Goal: Complete application form: Complete application form

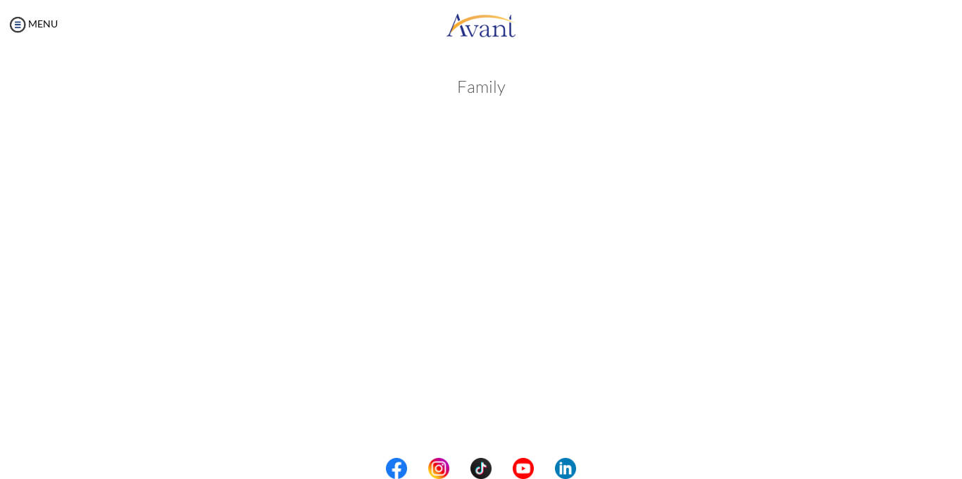
click at [931, 332] on body "Maintenance break. Please come back in 2 hours. MENU My Status What is the next…" at bounding box center [481, 239] width 962 height 479
click at [943, 141] on div "Family Back to Avant Video Library" at bounding box center [480, 217] width 933 height 814
click at [900, 379] on body "Maintenance break. Please come back in 2 hours. MENU My Status What is the next…" at bounding box center [481, 239] width 962 height 479
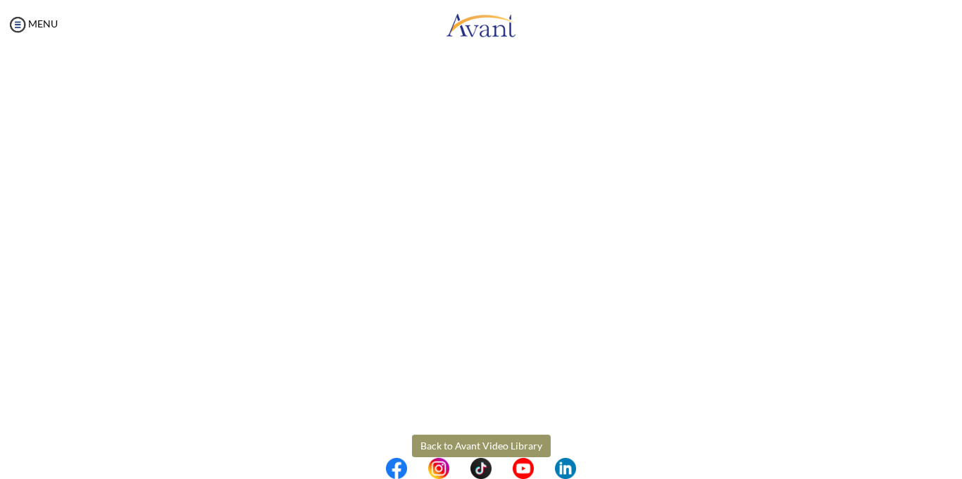
scroll to position [363, 0]
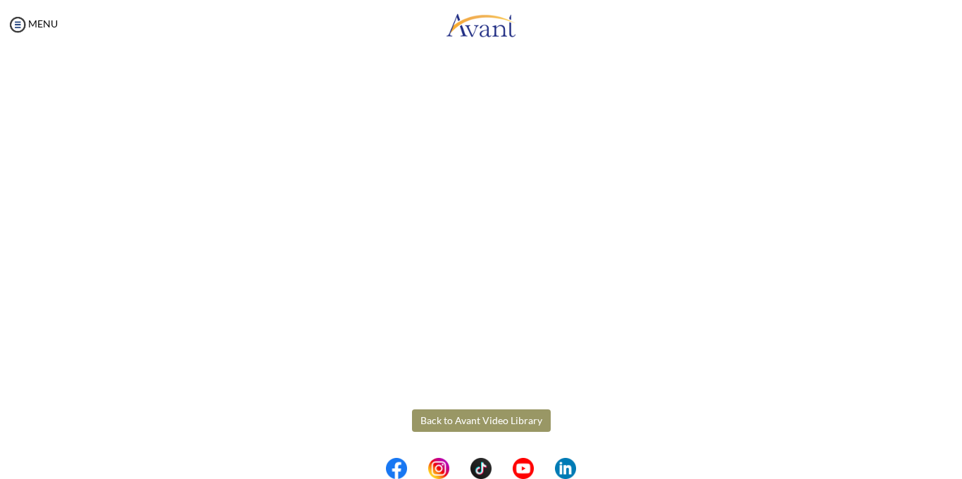
click at [486, 427] on button "Back to Avant Video Library" at bounding box center [481, 421] width 139 height 23
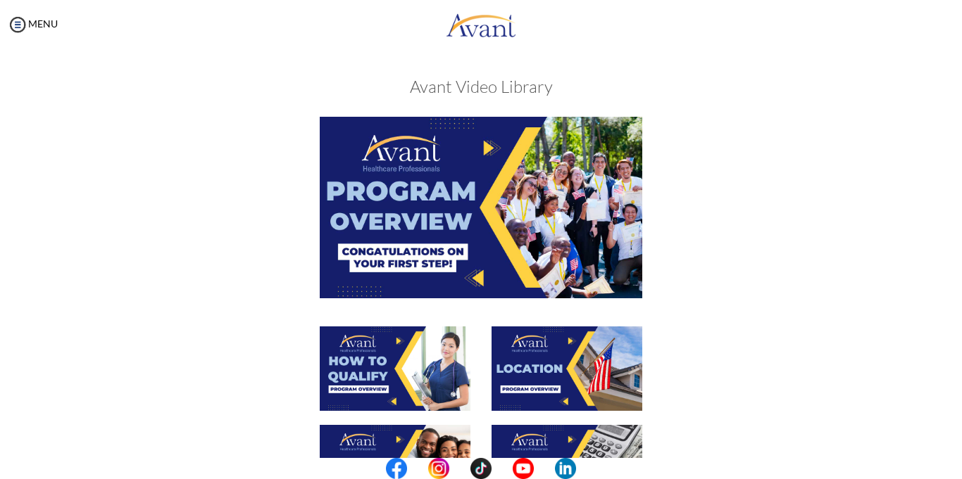
click at [758, 368] on div at bounding box center [481, 376] width 686 height 99
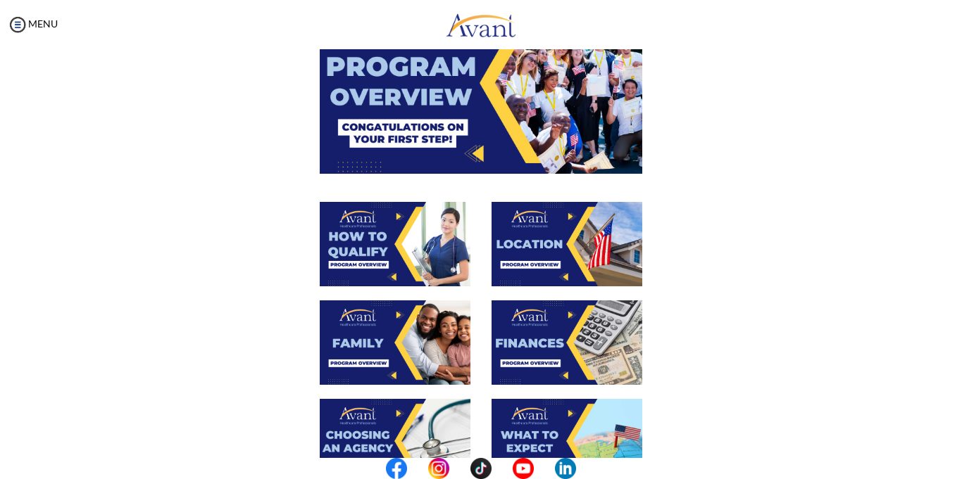
scroll to position [169, 0]
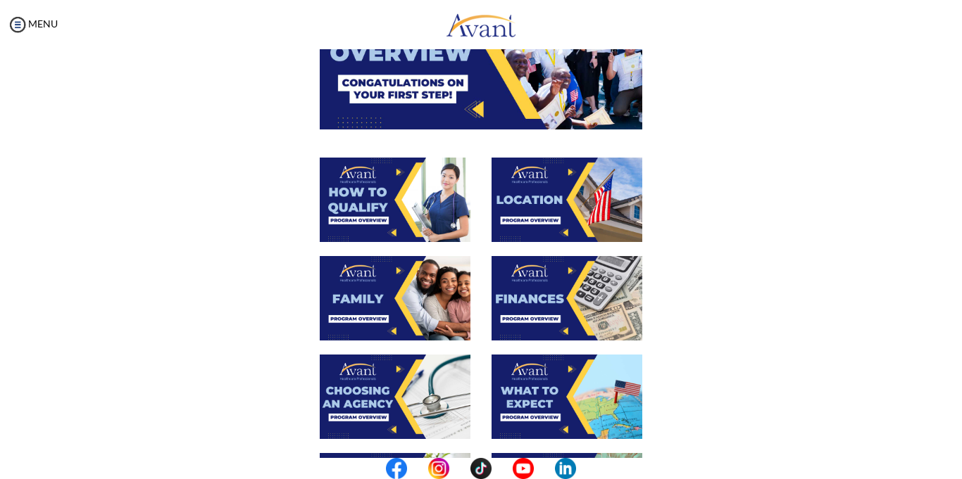
click at [530, 303] on img at bounding box center [566, 298] width 151 height 84
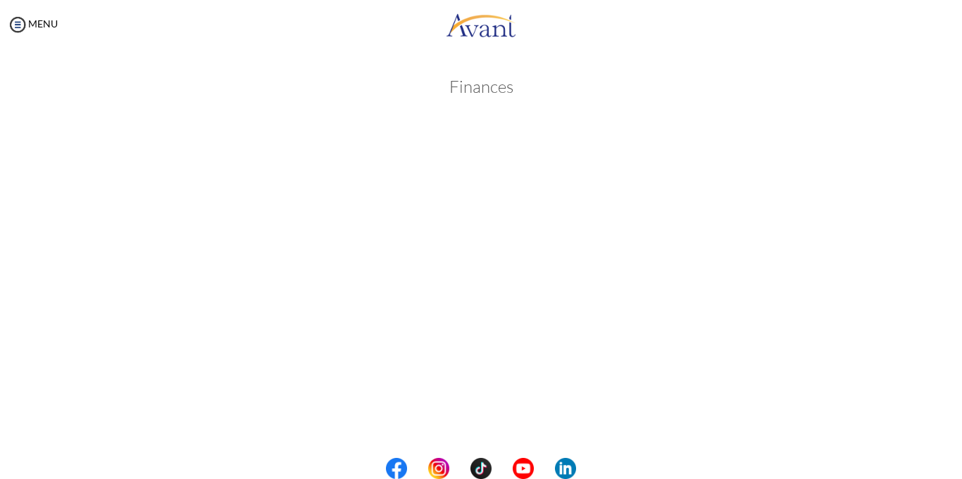
click at [928, 267] on body "Maintenance break. Please come back in 2 hours. MENU My Status What is the next…" at bounding box center [481, 239] width 962 height 479
click at [936, 363] on div "Finances Back to Avant Video Library" at bounding box center [480, 255] width 933 height 665
click at [13, 343] on body "Maintenance break. Please come back in 2 hours. MENU My Status What is the next…" at bounding box center [481, 239] width 962 height 479
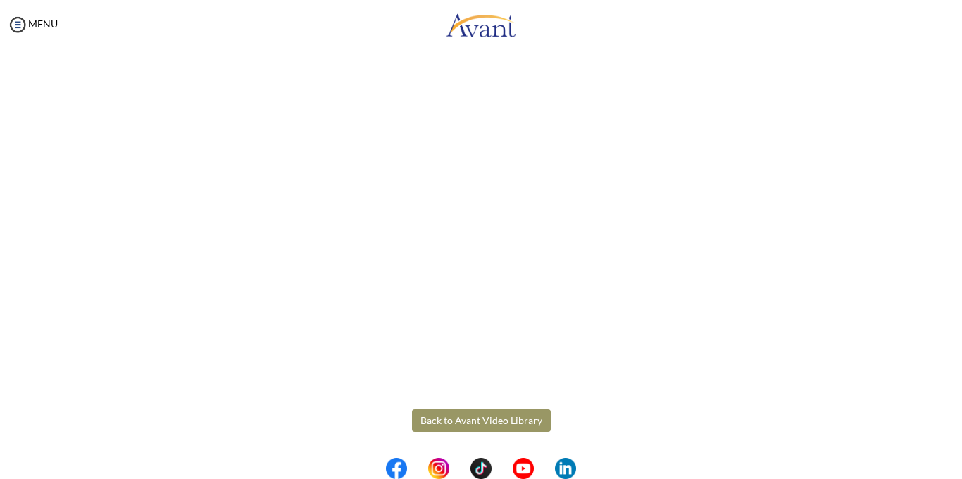
click at [461, 422] on body "Maintenance break. Please come back in 2 hours. MENU My Status What is the next…" at bounding box center [481, 239] width 962 height 479
click at [489, 422] on button "Back to Avant Video Library" at bounding box center [481, 421] width 139 height 23
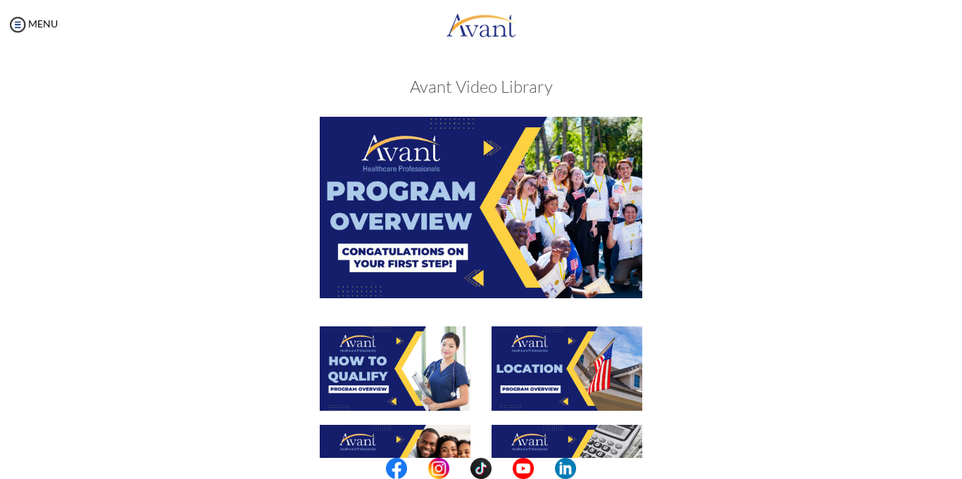
click at [667, 438] on div at bounding box center [481, 474] width 686 height 99
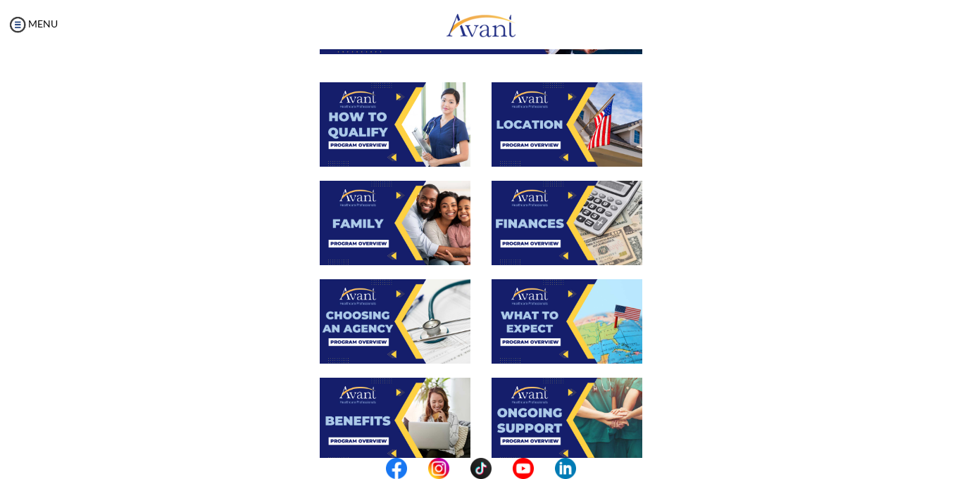
scroll to position [282, 0]
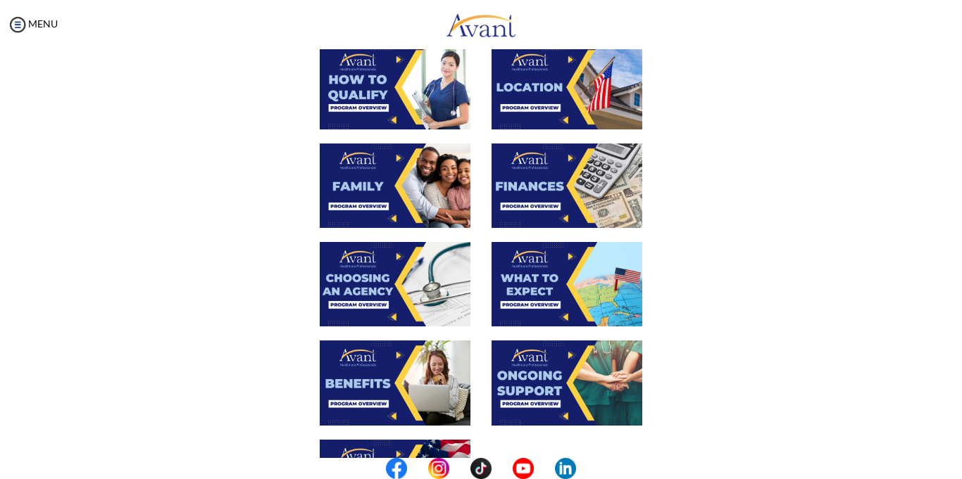
click at [423, 278] on img at bounding box center [395, 284] width 151 height 84
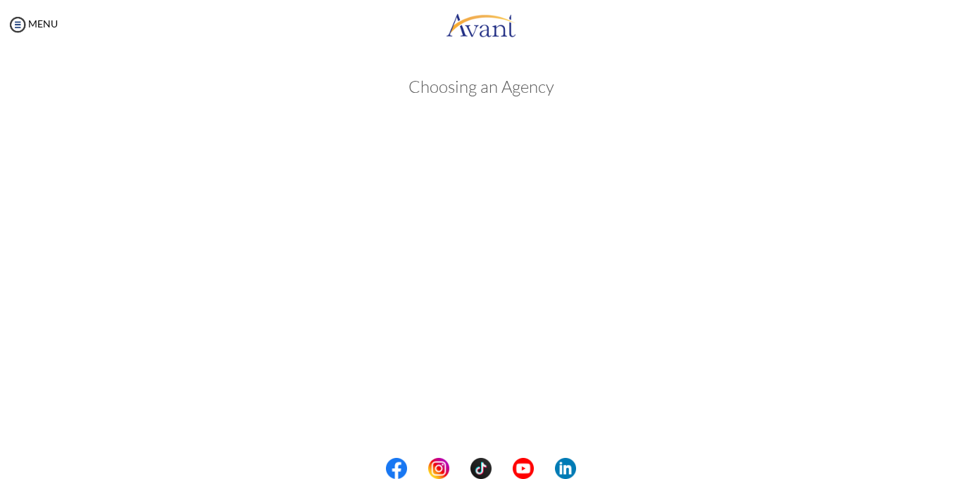
click at [940, 282] on body "Maintenance break. Please come back in 2 hours. MENU My Status What is the next…" at bounding box center [481, 239] width 962 height 479
click at [929, 172] on body "Maintenance break. Please come back in 2 hours. MENU My Status What is the next…" at bounding box center [481, 239] width 962 height 479
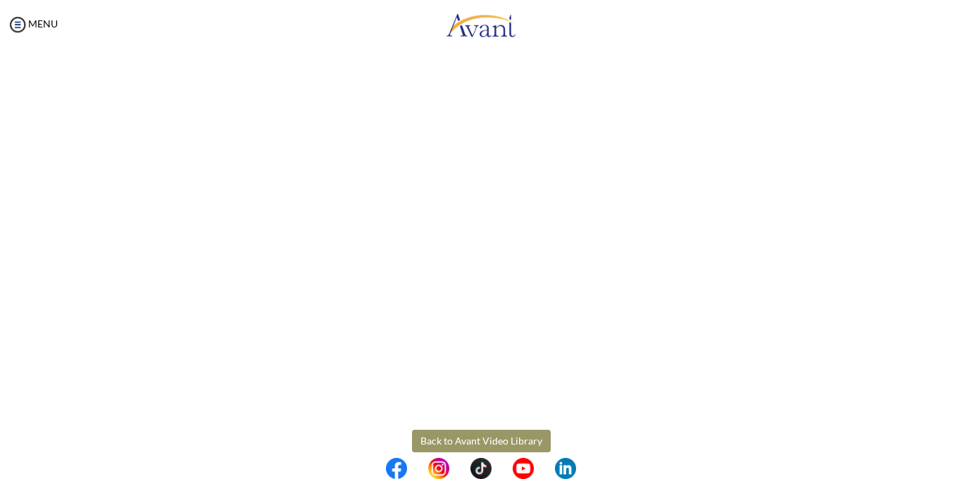
scroll to position [363, 0]
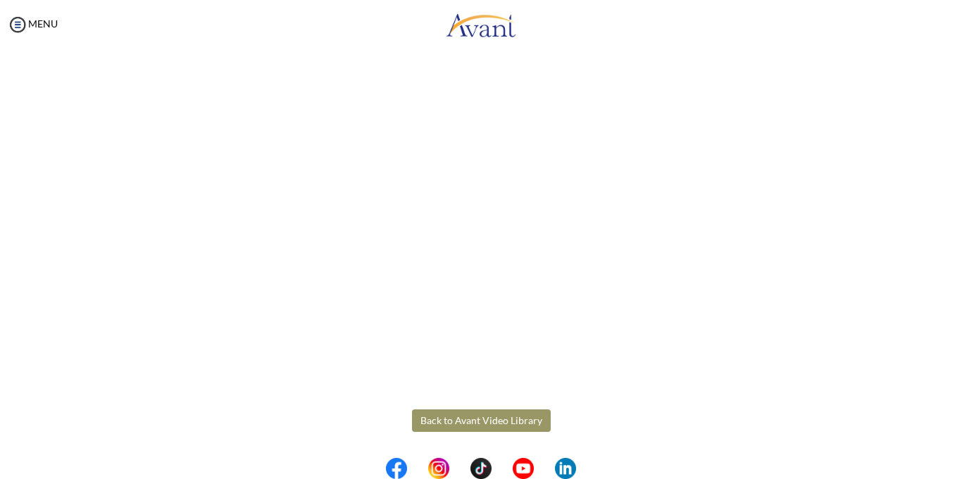
click at [535, 416] on button "Back to Avant Video Library" at bounding box center [481, 421] width 139 height 23
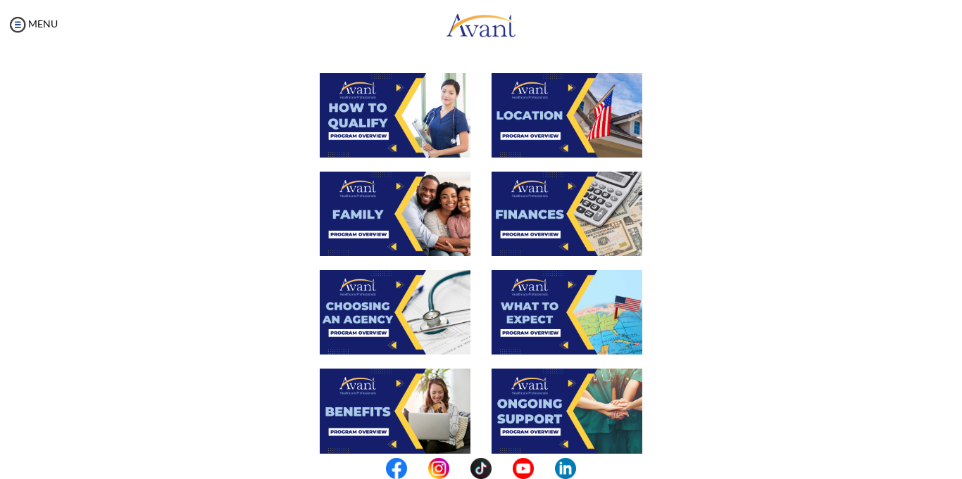
scroll to position [282, 0]
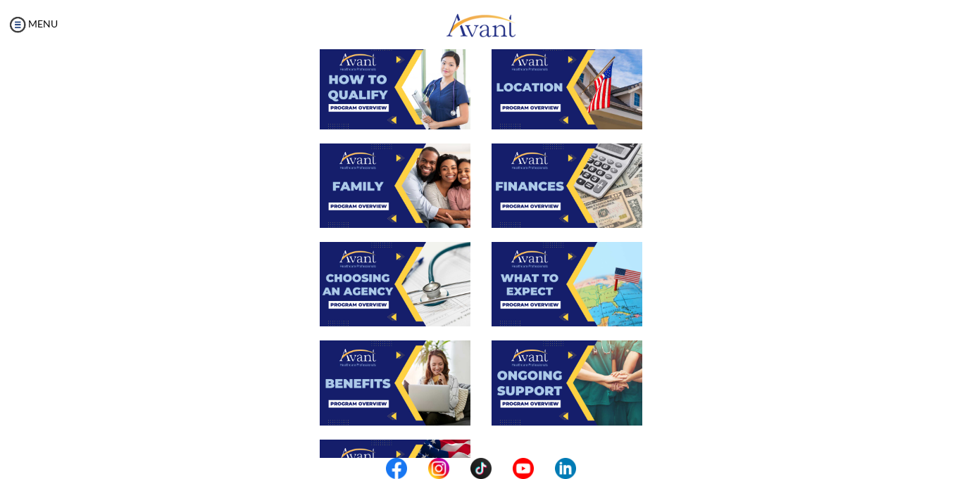
click at [577, 313] on img at bounding box center [566, 284] width 151 height 84
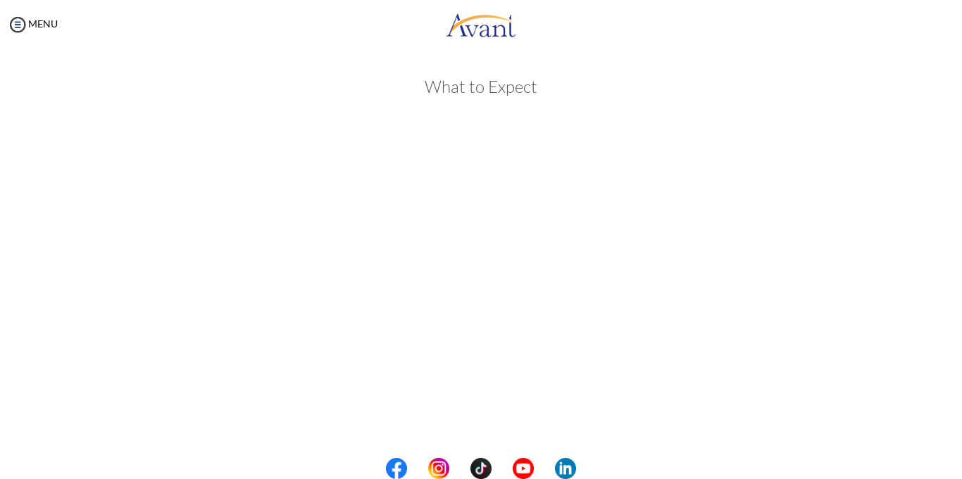
click at [935, 199] on div "What to Expect Back to Avant Video Library" at bounding box center [480, 470] width 933 height 814
click at [936, 351] on body "Maintenance break. Please come back in 2 hours. MENU My Status What is the next…" at bounding box center [481, 239] width 962 height 479
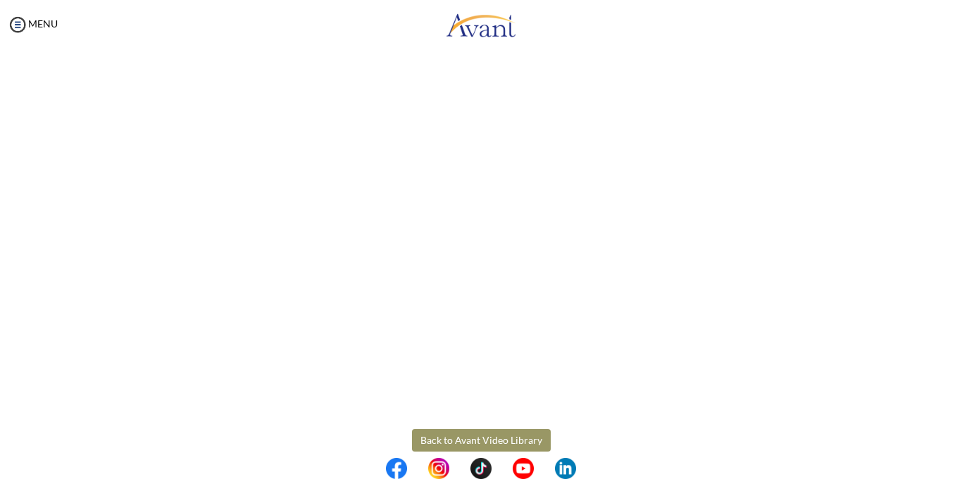
scroll to position [363, 0]
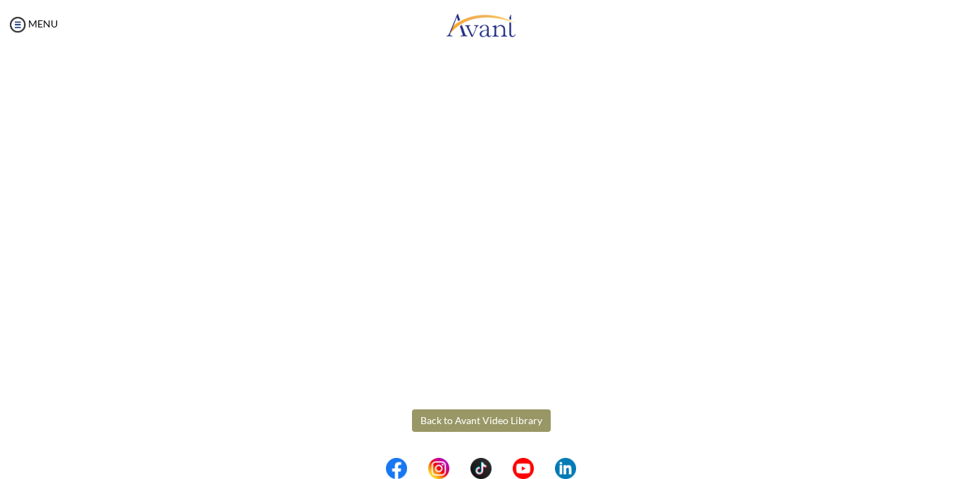
click at [513, 416] on button "Back to Avant Video Library" at bounding box center [481, 421] width 139 height 23
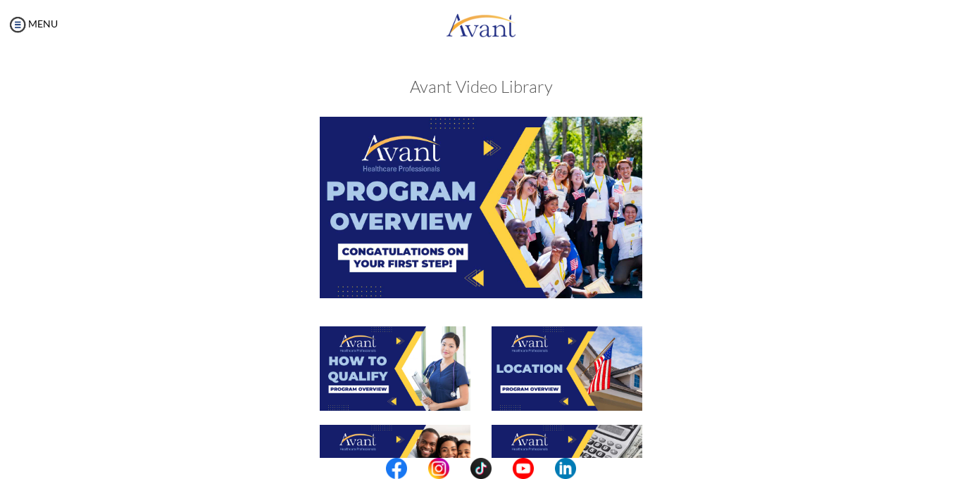
click at [795, 262] on div at bounding box center [481, 221] width 686 height 209
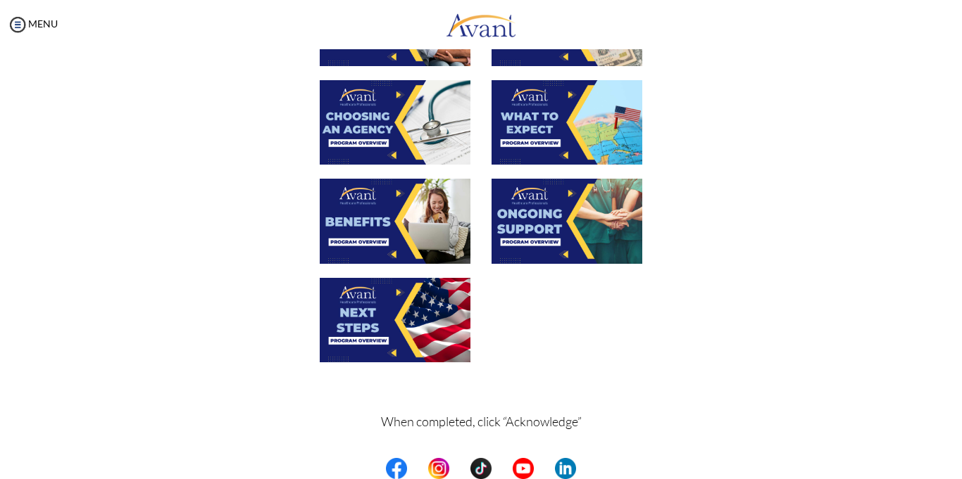
scroll to position [451, 0]
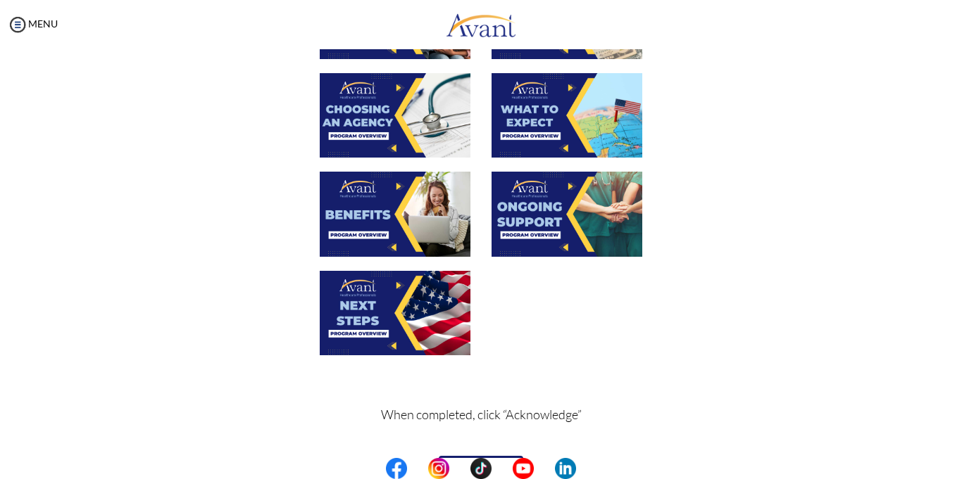
click at [581, 188] on img at bounding box center [566, 214] width 151 height 84
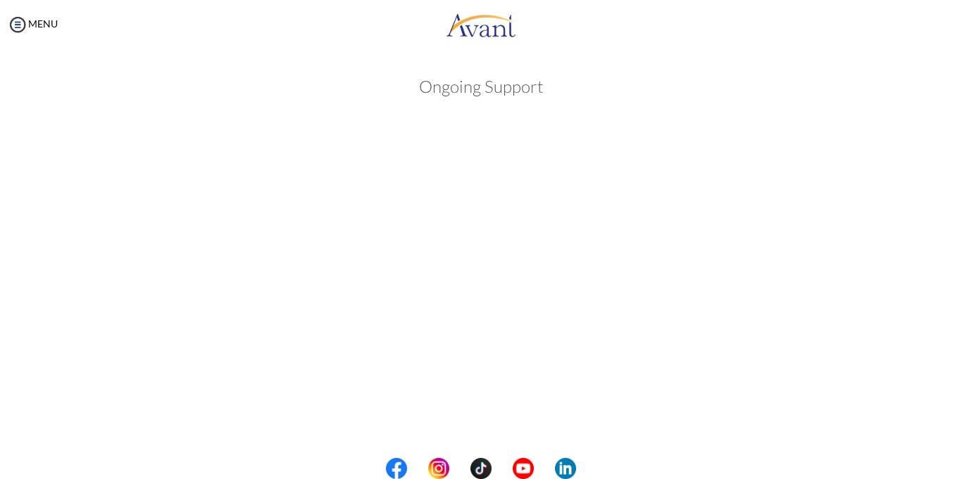
click at [935, 269] on div "Ongoing Support Back to Avant Video Library" at bounding box center [480, 470] width 933 height 814
click at [923, 389] on body "Maintenance break. Please come back in 2 hours. MENU My Status What is the next…" at bounding box center [481, 239] width 962 height 479
click at [0, 0] on div at bounding box center [0, 0] width 0 height 0
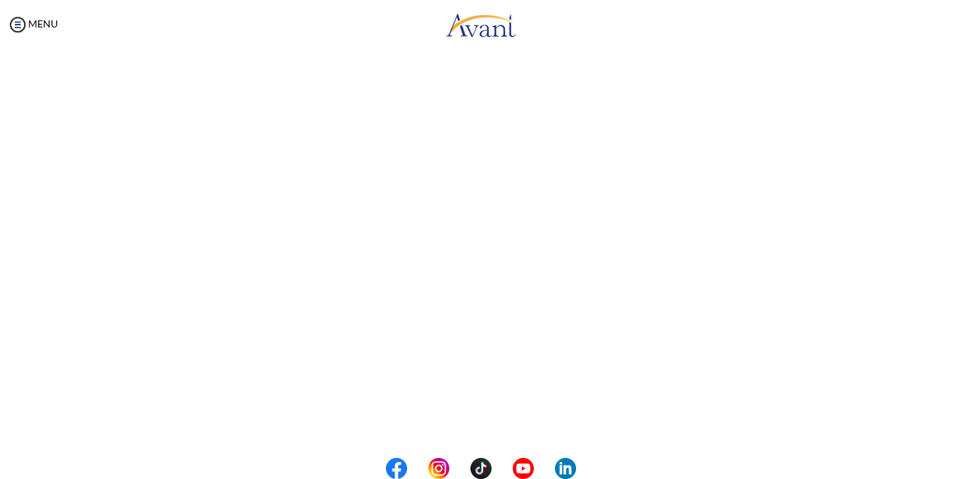
click at [937, 377] on div "Ongoing Support Back to Avant Video Library" at bounding box center [480, 245] width 933 height 814
click at [459, 422] on button "Back to Avant Video Library" at bounding box center [481, 421] width 139 height 23
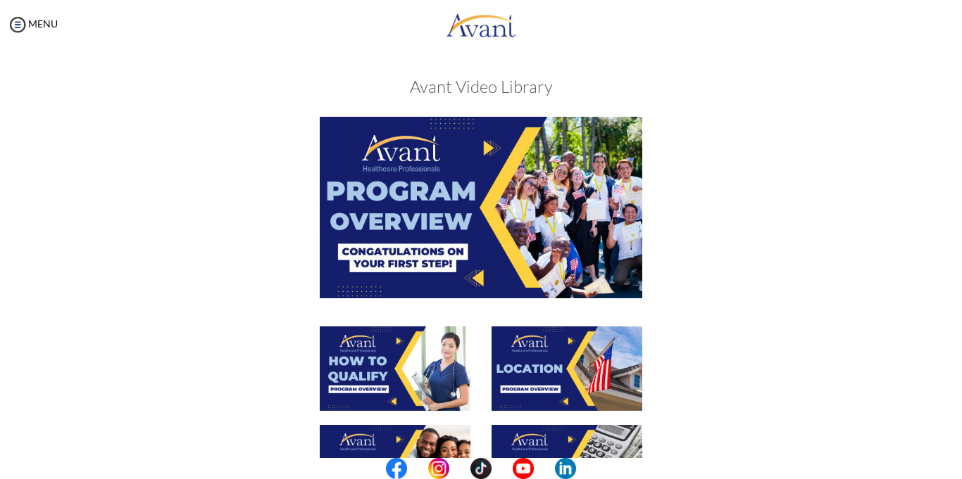
click at [797, 324] on div at bounding box center [481, 221] width 686 height 209
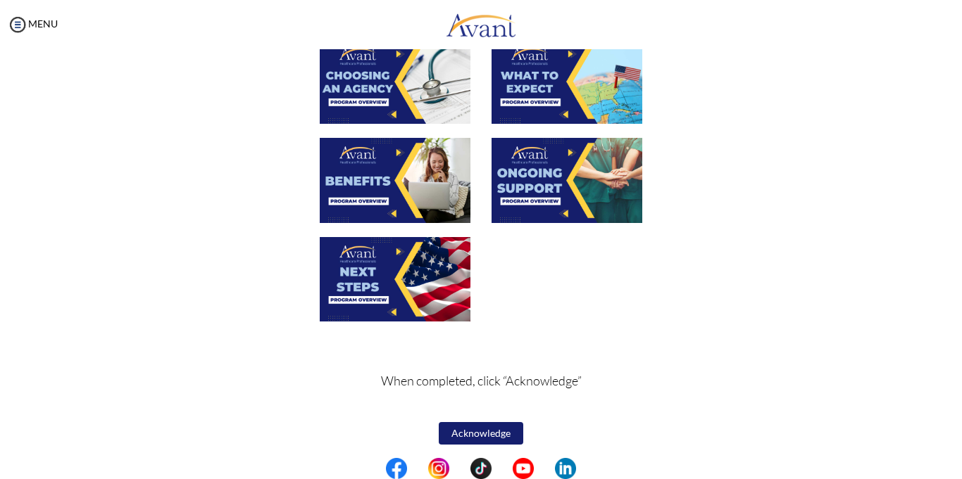
scroll to position [489, 0]
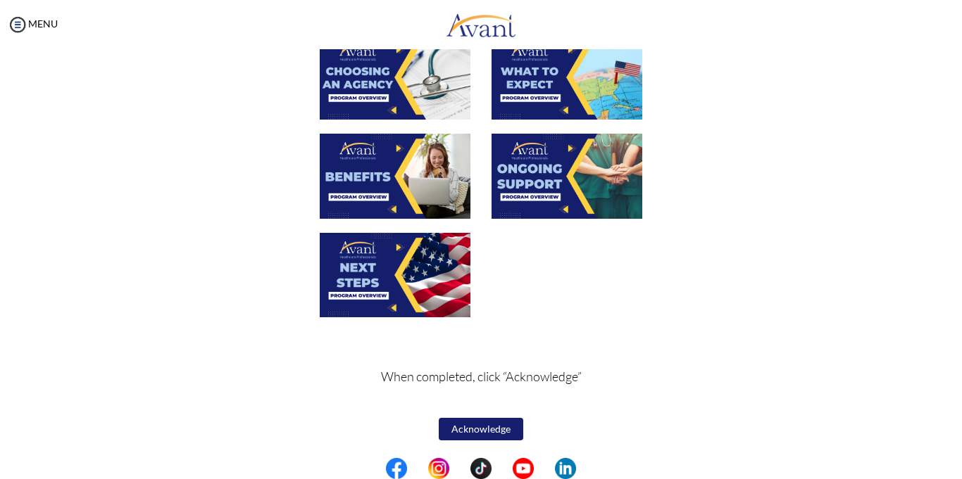
click at [443, 288] on img at bounding box center [395, 275] width 151 height 84
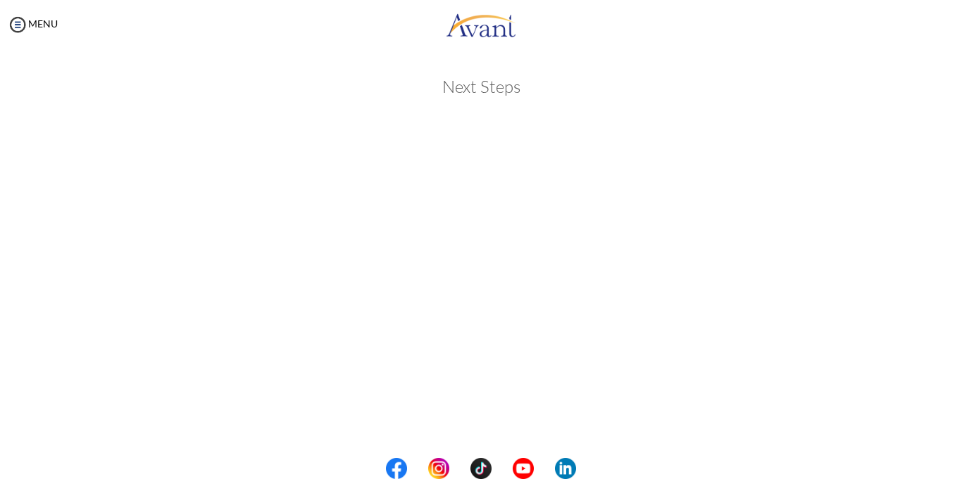
click at [938, 234] on div "Next Steps Back to Avant Video Library" at bounding box center [480, 470] width 933 height 814
click at [923, 272] on body "Maintenance break. Please come back in 2 hours. MENU My Status What is the next…" at bounding box center [481, 239] width 962 height 479
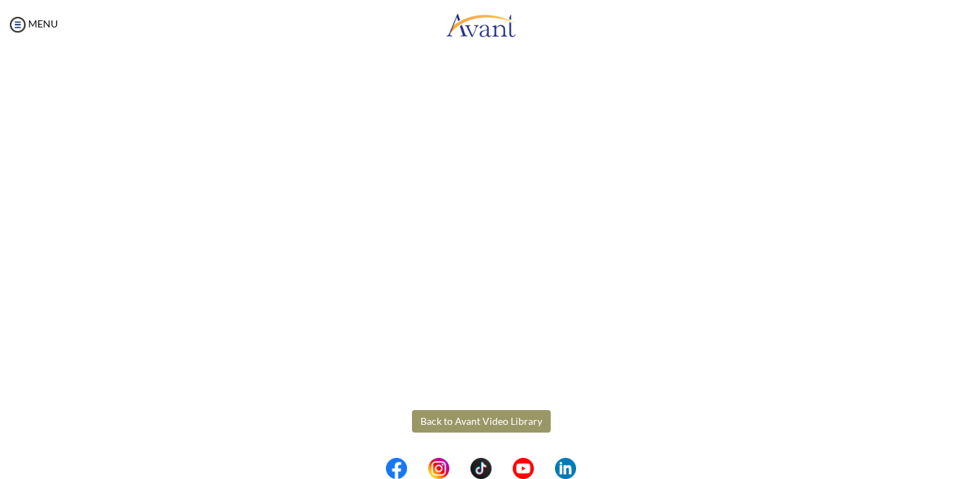
scroll to position [363, 0]
click at [538, 420] on button "Back to Avant Video Library" at bounding box center [481, 421] width 139 height 23
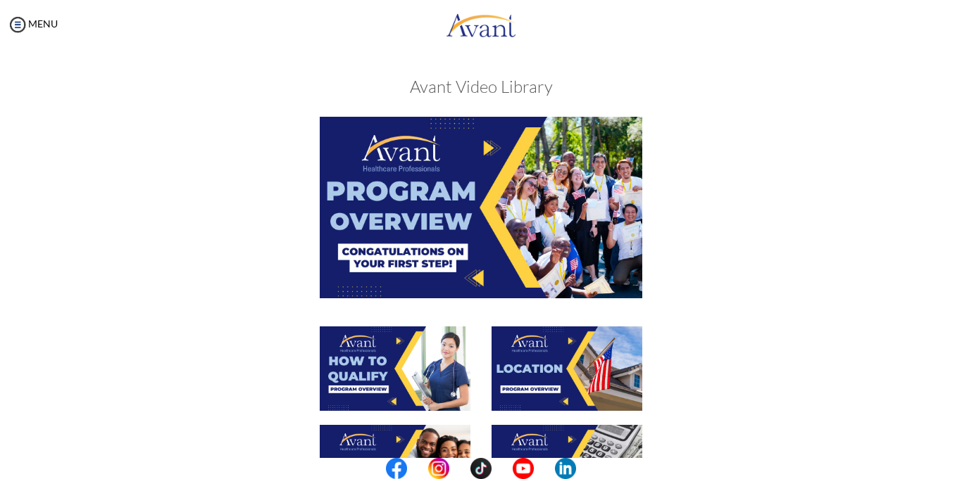
click at [767, 362] on div at bounding box center [481, 376] width 686 height 99
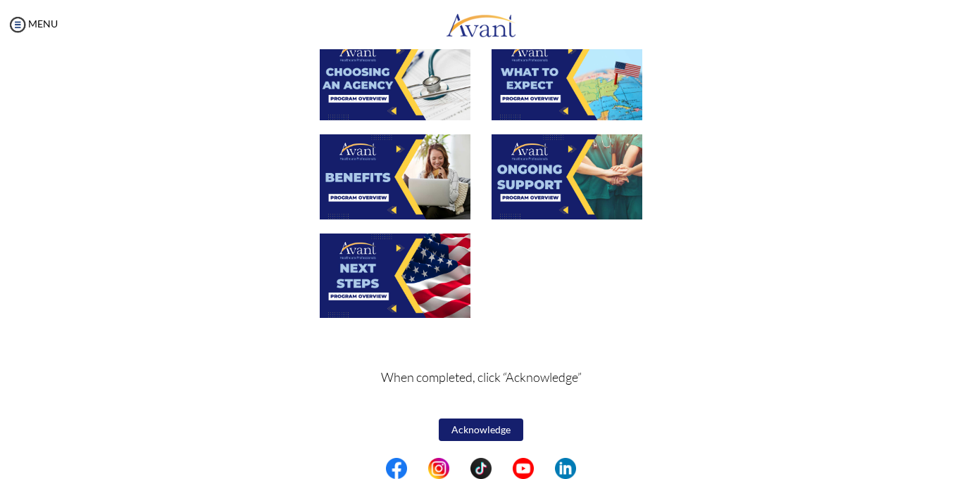
scroll to position [489, 0]
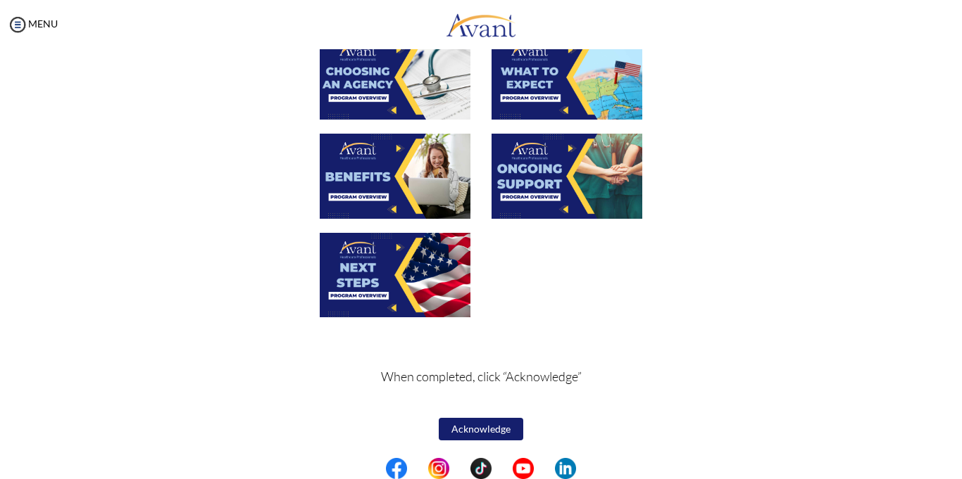
click at [470, 432] on button "Acknowledge" at bounding box center [481, 429] width 84 height 23
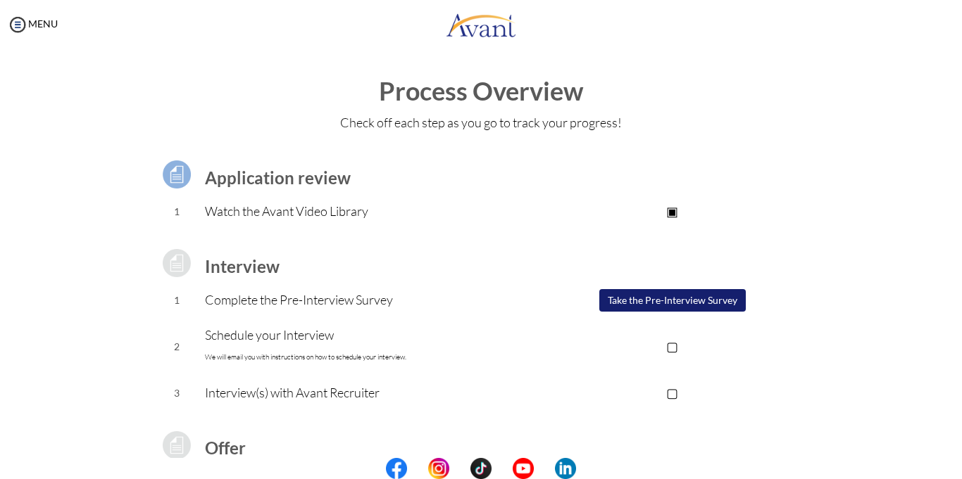
click at [660, 298] on button "Take the Pre-Interview Survey" at bounding box center [672, 300] width 146 height 23
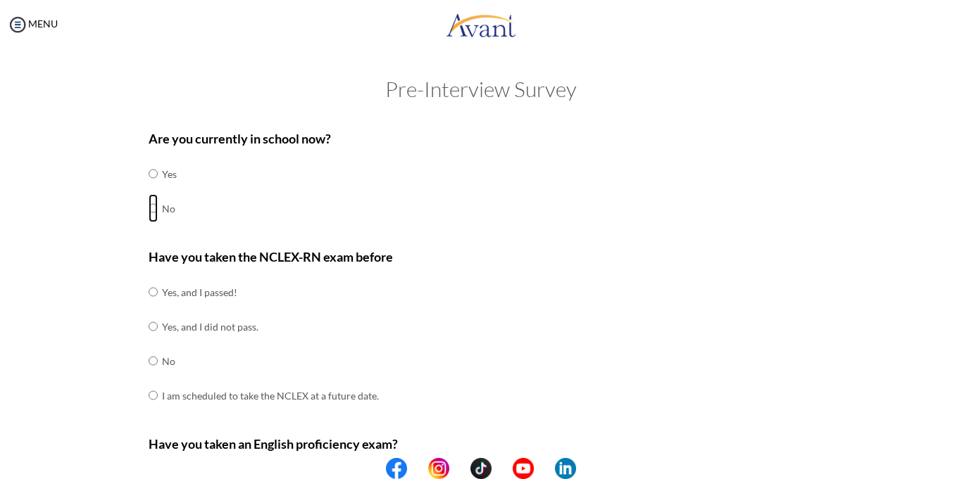
click at [153, 188] on input "radio" at bounding box center [153, 174] width 9 height 28
radio input "true"
click at [152, 306] on input "radio" at bounding box center [153, 292] width 9 height 28
radio input "true"
click at [498, 355] on div "Have you taken the NCLEX-RN exam before Yes, and I passed! Yes, and I did not p…" at bounding box center [481, 337] width 665 height 180
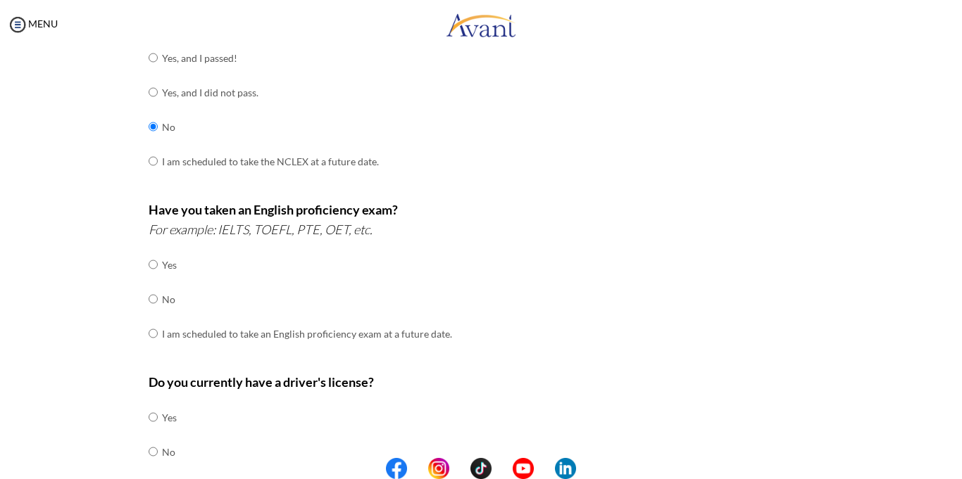
scroll to position [282, 0]
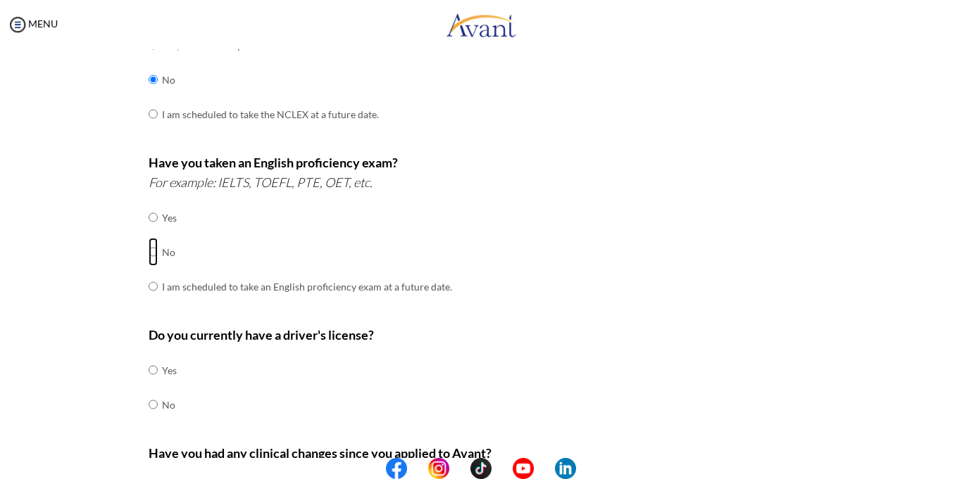
click at [152, 232] on input "radio" at bounding box center [153, 217] width 9 height 28
radio input "true"
click at [530, 296] on div "Have you taken an English proficiency exam? For example: IELTS, TOEFL, PTE, OET…" at bounding box center [481, 235] width 665 height 165
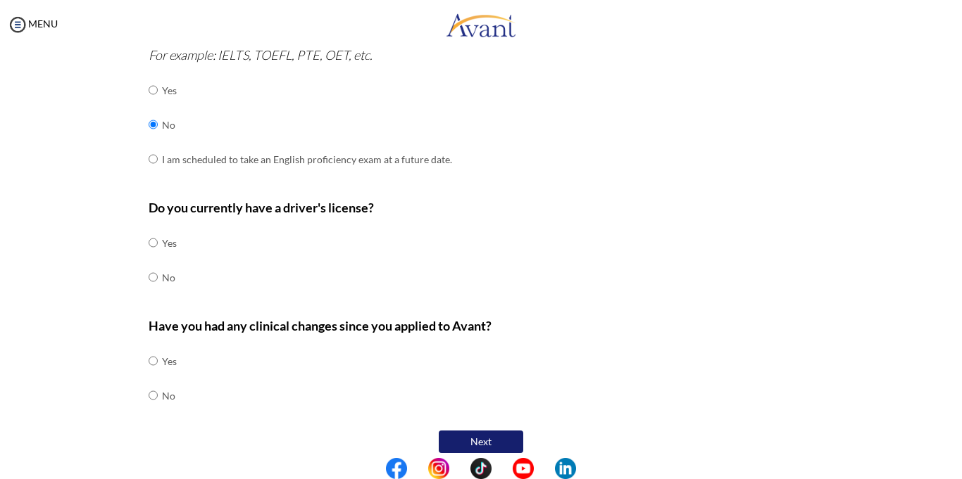
scroll to position [422, 0]
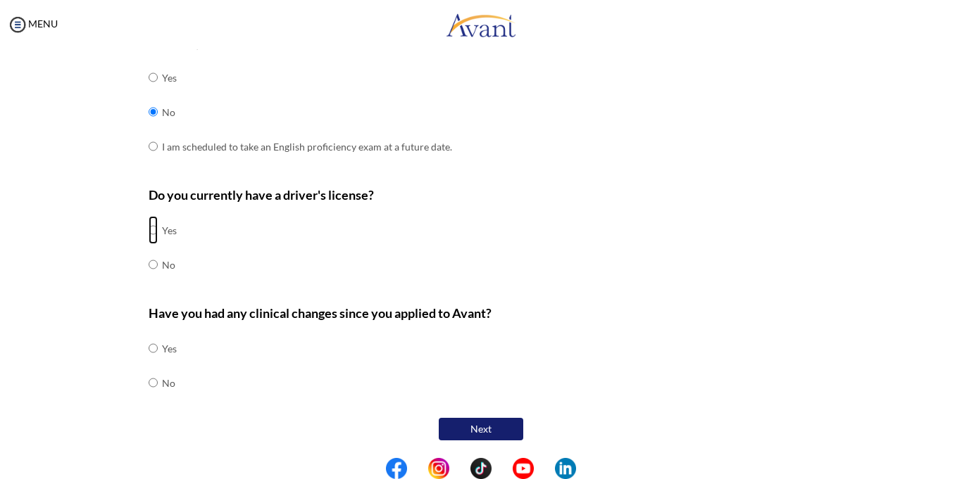
click at [152, 229] on input "radio" at bounding box center [153, 230] width 9 height 28
radio input "true"
click at [153, 363] on input "radio" at bounding box center [153, 348] width 9 height 28
radio input "true"
click at [477, 432] on button "Next" at bounding box center [481, 429] width 84 height 23
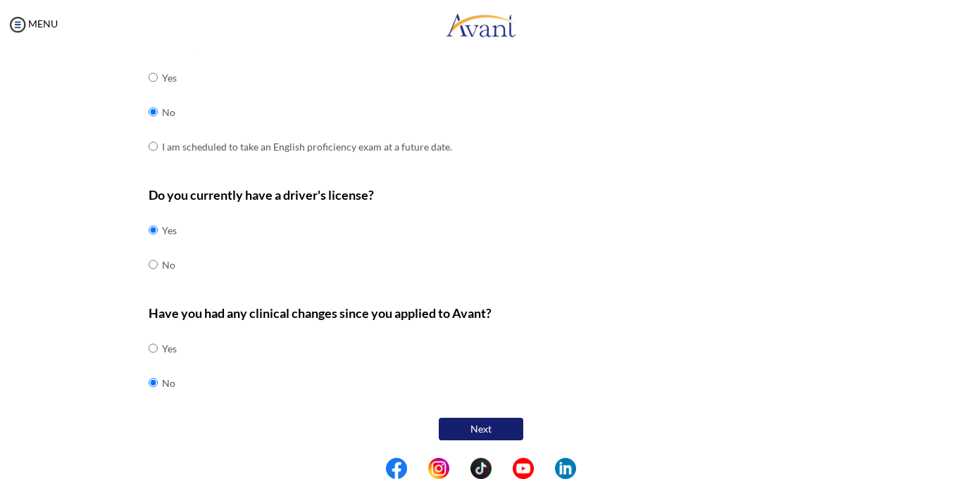
scroll to position [28, 0]
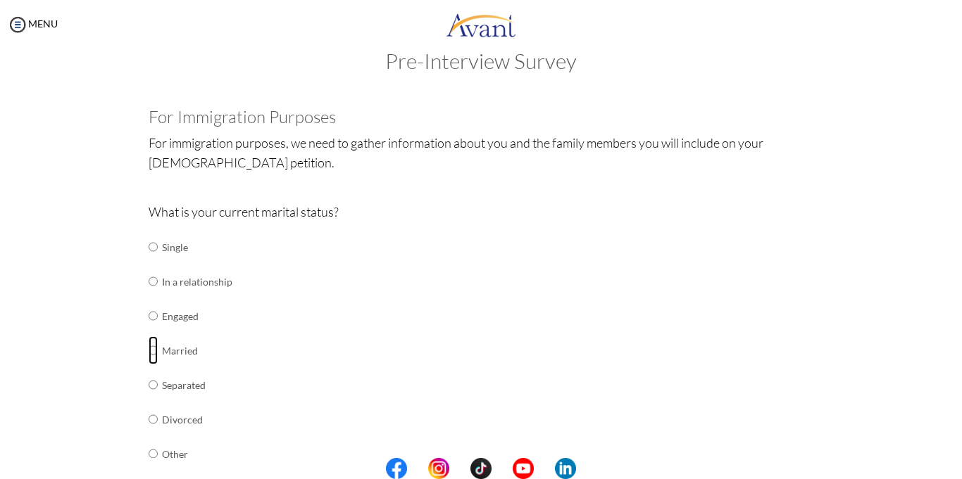
click at [151, 261] on input "radio" at bounding box center [153, 247] width 9 height 28
radio input "true"
click at [306, 344] on div "What is your current marital status? Single In a relationship Engaged Married S…" at bounding box center [481, 344] width 665 height 284
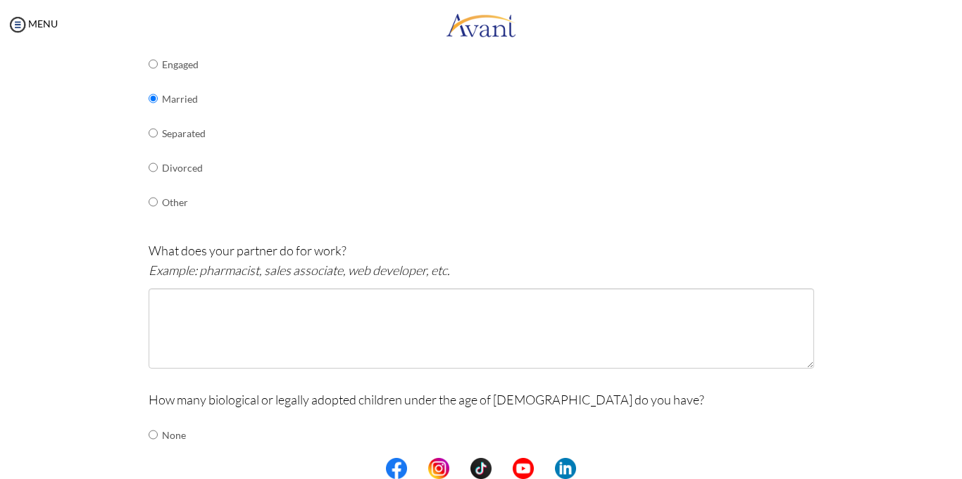
scroll to position [282, 0]
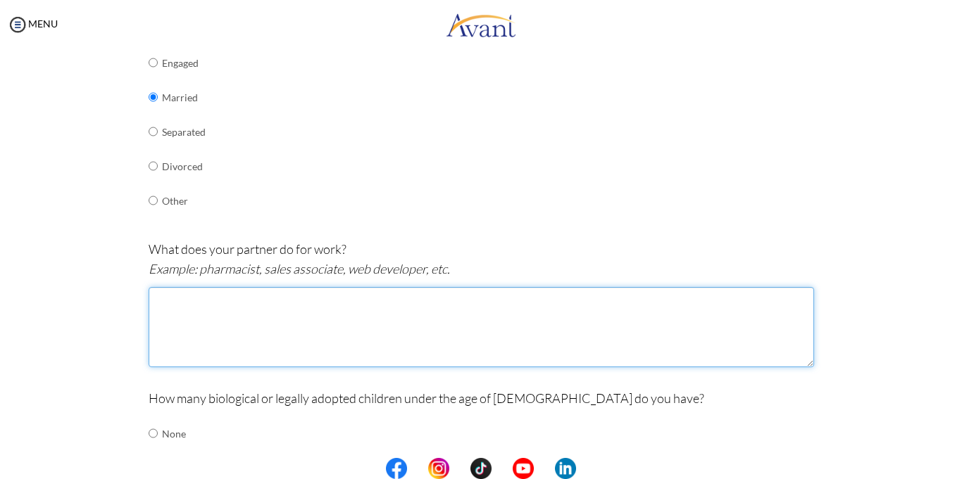
click at [185, 315] on textarea at bounding box center [481, 327] width 665 height 80
type textarea "microfinance manager"
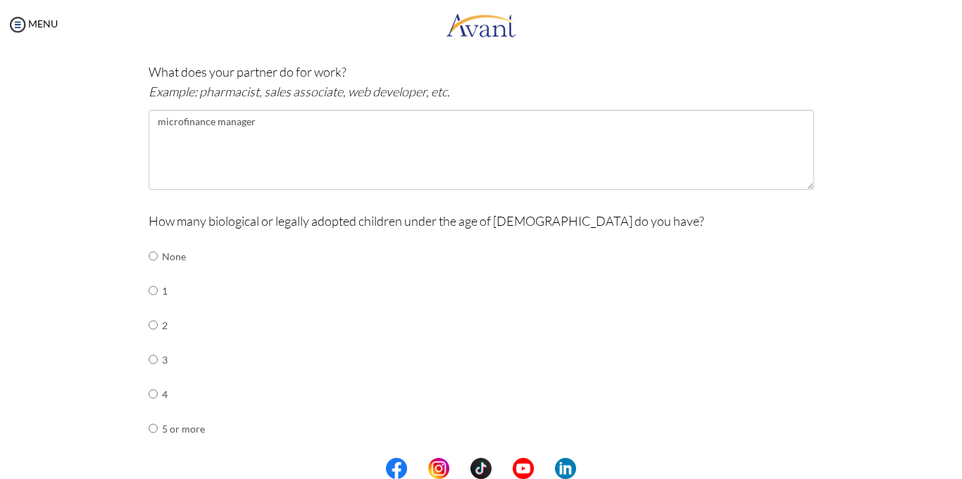
scroll to position [479, 0]
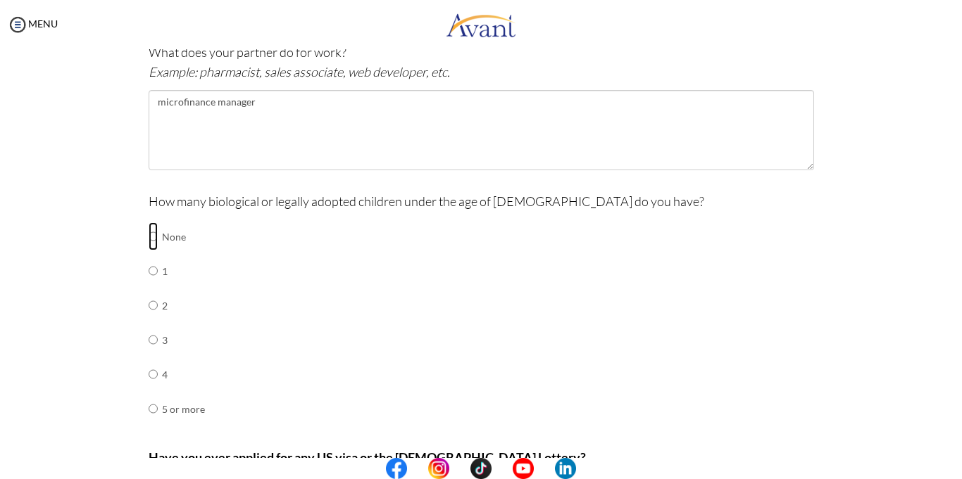
click at [153, 236] on input "radio" at bounding box center [153, 236] width 9 height 28
radio input "true"
click at [339, 320] on div "How many biological or legally adopted children under the age of 21 do you have…" at bounding box center [481, 315] width 665 height 249
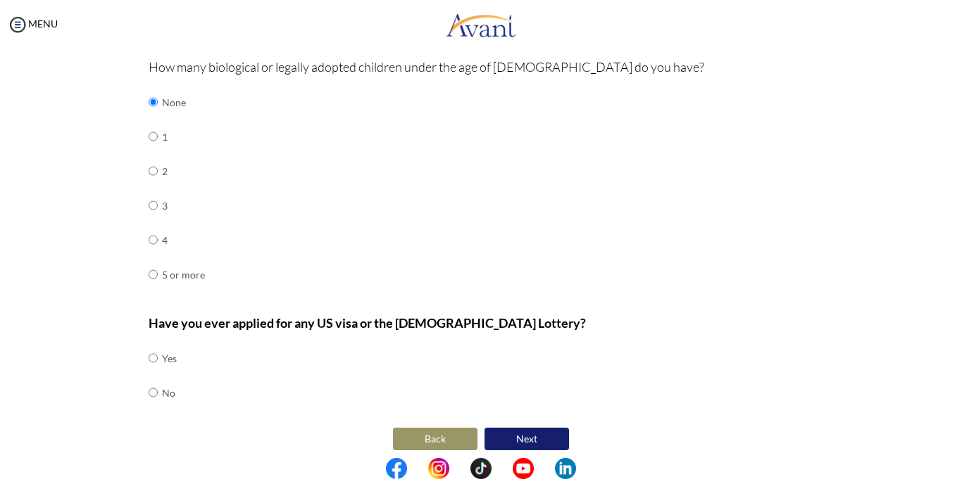
scroll to position [623, 0]
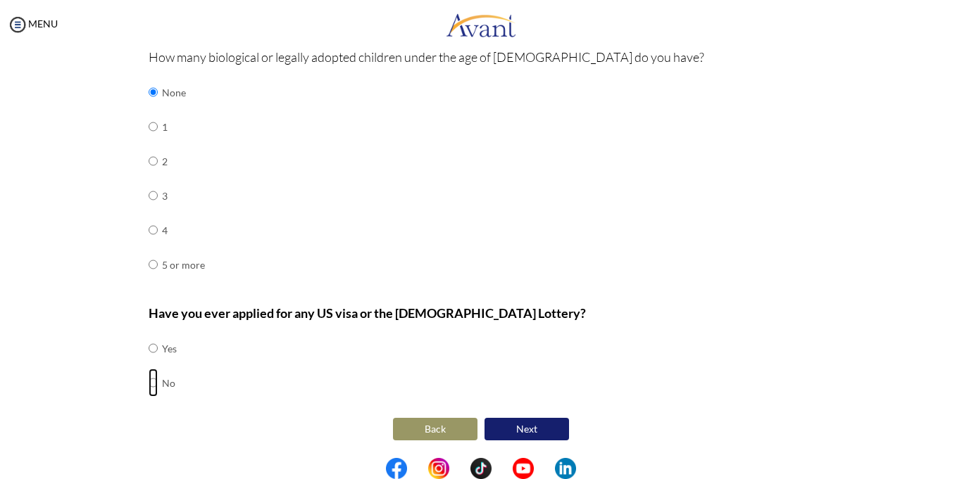
click at [153, 363] on input "radio" at bounding box center [153, 348] width 9 height 28
radio input "true"
click at [517, 431] on button "Next" at bounding box center [526, 429] width 84 height 23
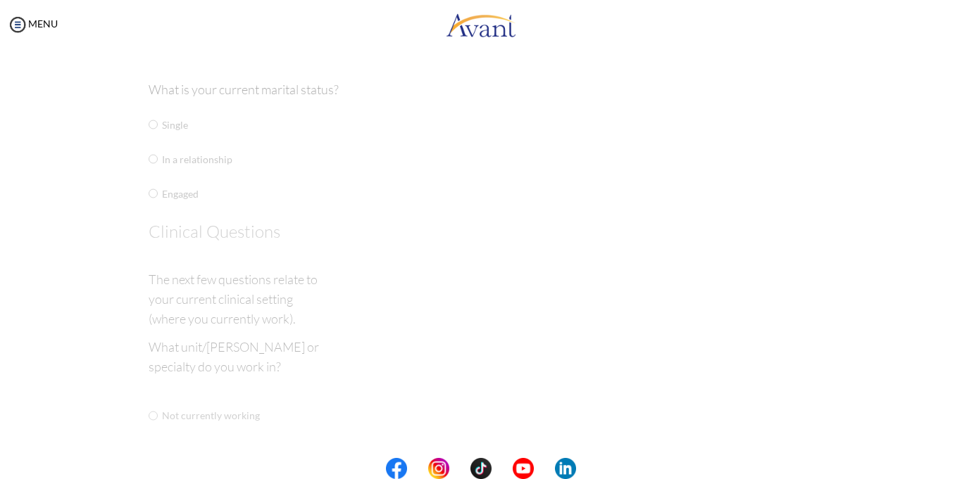
scroll to position [28, 0]
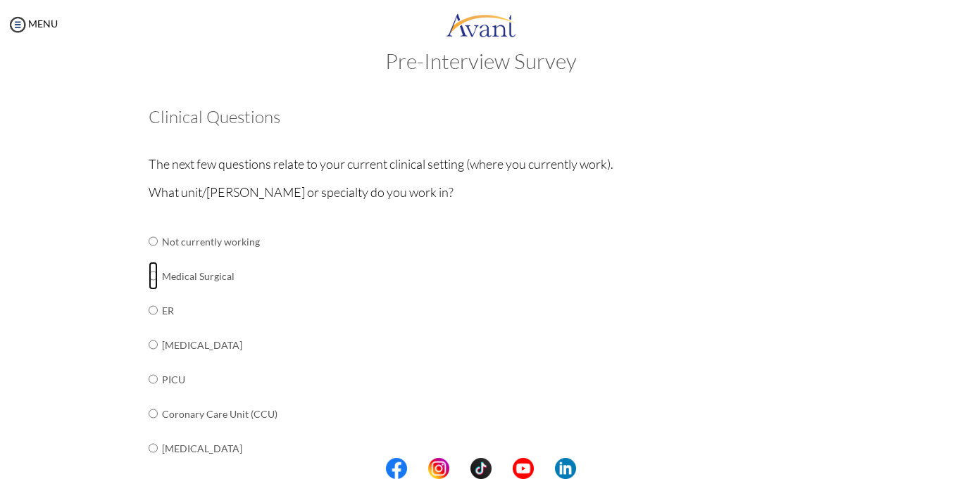
click at [150, 256] on input "radio" at bounding box center [153, 241] width 9 height 28
radio input "true"
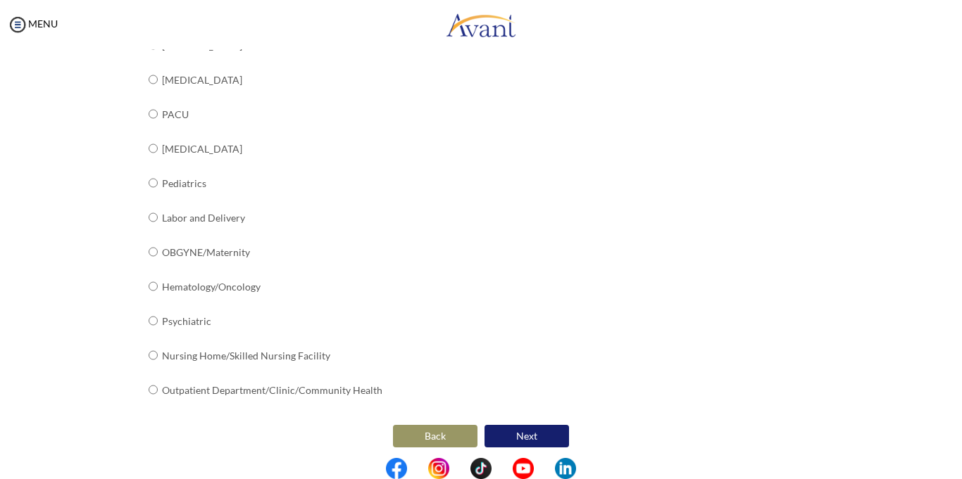
scroll to position [542, 0]
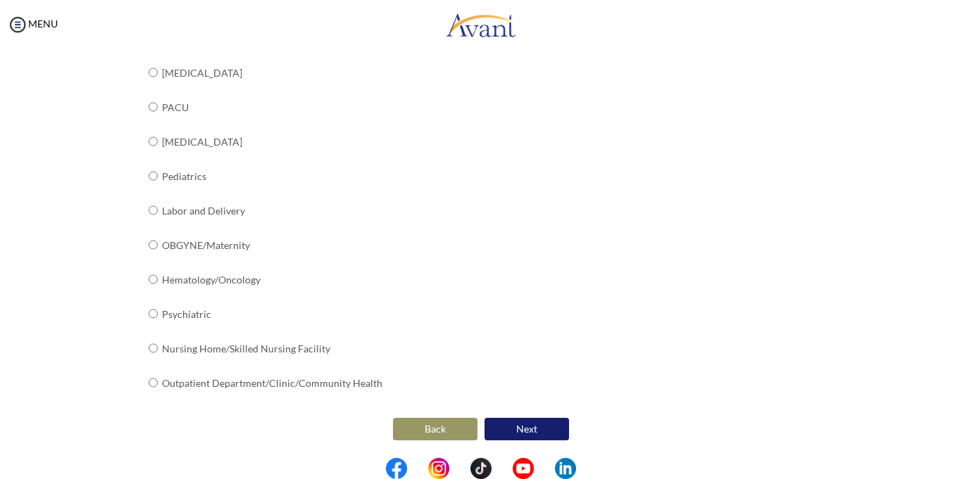
click at [722, 415] on center "Back Next" at bounding box center [481, 430] width 665 height 30
click at [527, 427] on button "Next" at bounding box center [526, 429] width 84 height 23
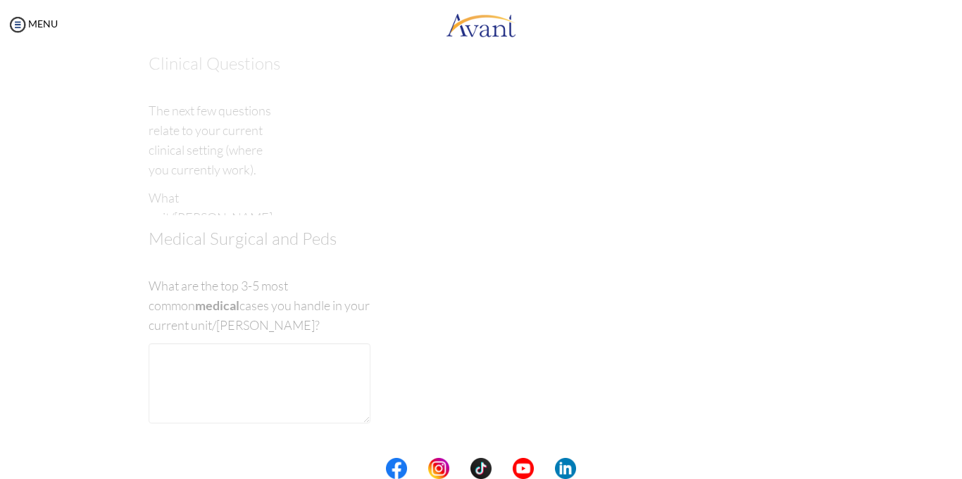
scroll to position [28, 0]
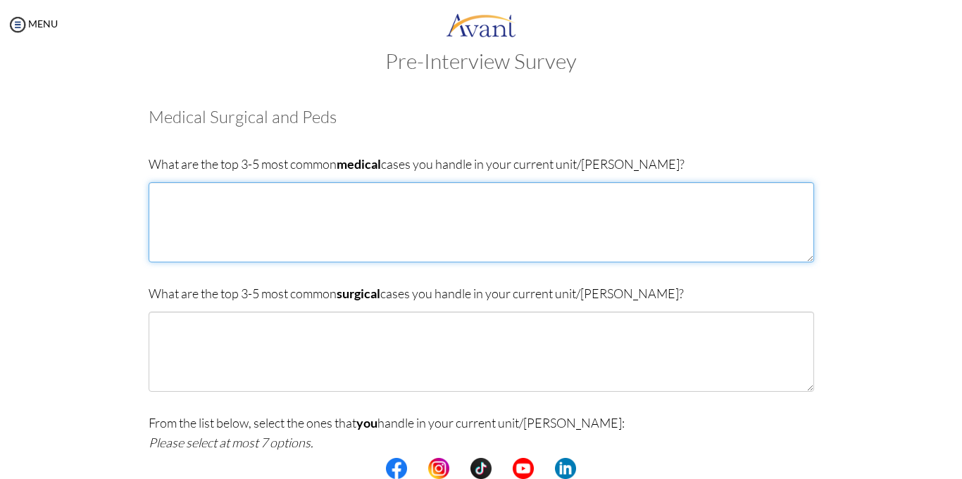
click at [185, 205] on textarea at bounding box center [481, 222] width 665 height 80
type textarea "Diabetis"
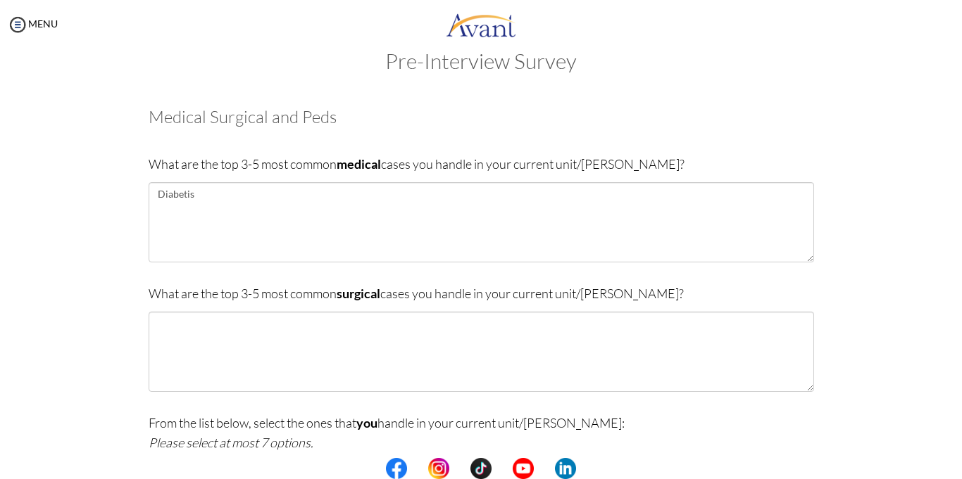
click at [0, 220] on div "My Status What is the next step? We would like you to watch the introductory vi…" at bounding box center [481, 288] width 962 height 479
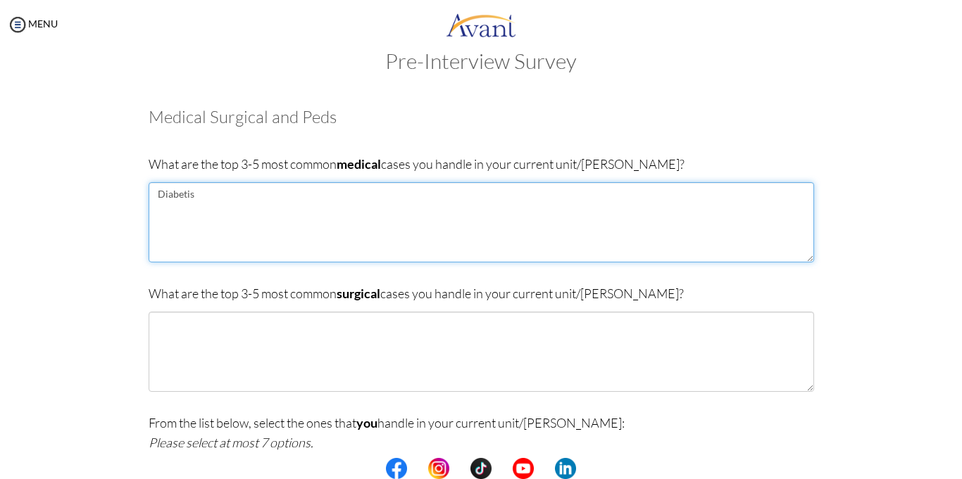
click at [221, 196] on textarea "Diabetis" at bounding box center [481, 222] width 665 height 80
type textarea "Diabetis Hypertension PNeumonia Asthma Tuberculosis HIV/AIDS"
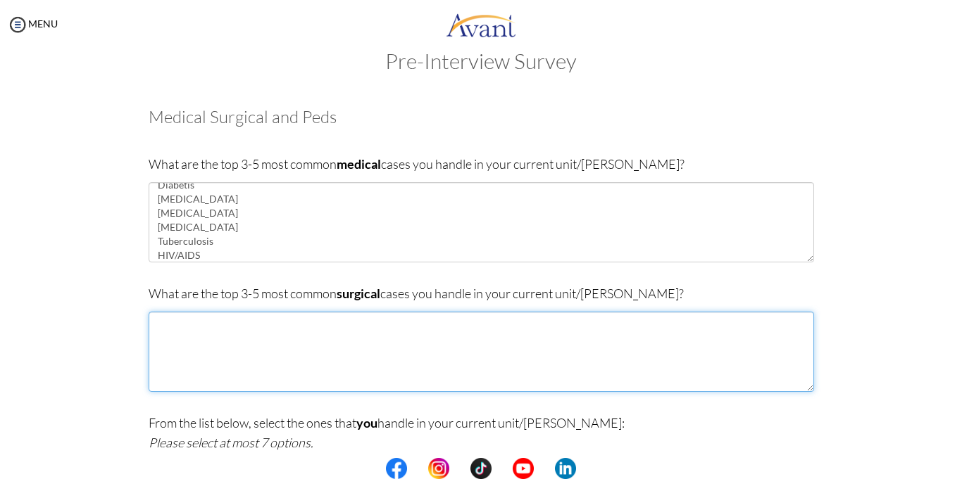
click at [195, 326] on textarea at bounding box center [481, 352] width 665 height 80
click at [245, 336] on textarea "Explorative laparatomy Herniorrhaphy" at bounding box center [481, 352] width 665 height 80
click at [175, 351] on textarea "Explorative laparatomy Herniorrhaphy/ Hernioplasty THYroidectomy" at bounding box center [481, 352] width 665 height 80
click at [235, 358] on textarea "Explorative laparatomy Herniorrhaphy/ Hernioplasty Thyroidectomy" at bounding box center [481, 352] width 665 height 80
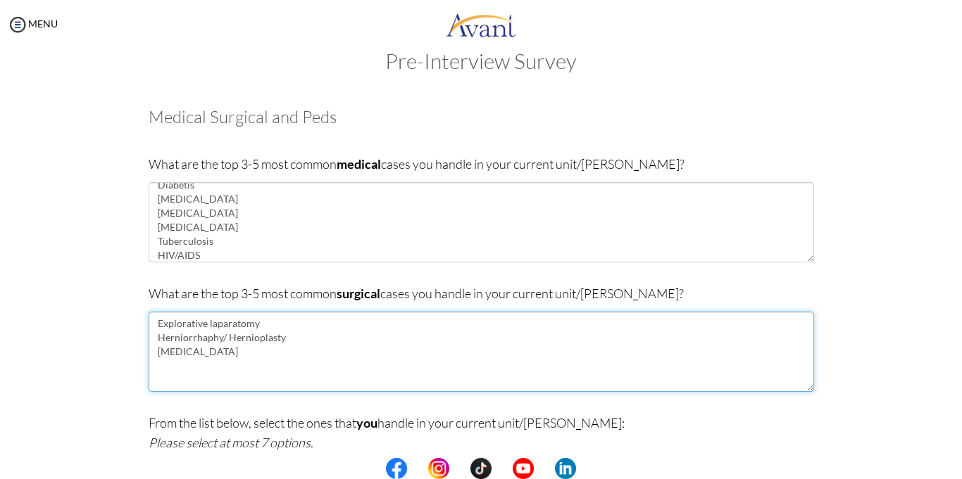
type textarea "Explorative laparatomy Herniorrhaphy/ Hernioplasty Thyroidectomy"
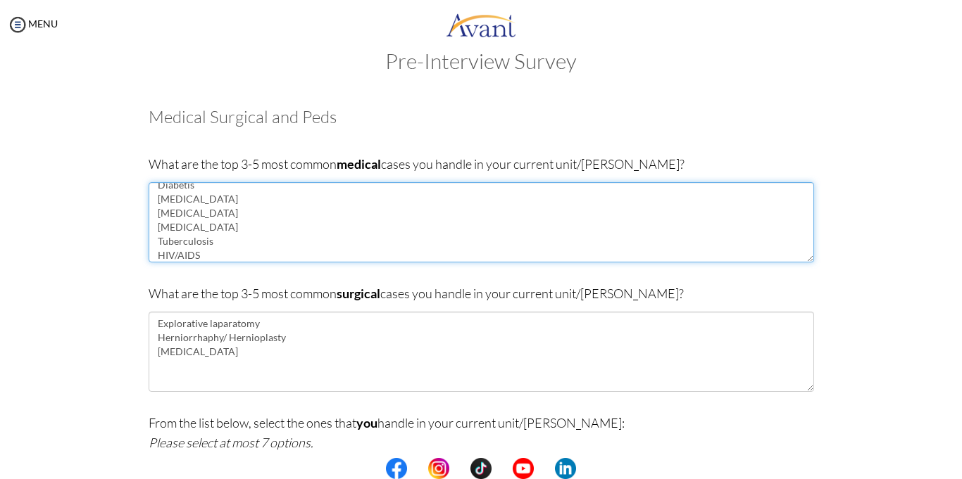
click at [170, 208] on textarea "Diabetis Hypertension PNeumonia Asthma Tuberculosis HIV/AIDS" at bounding box center [481, 222] width 665 height 80
type textarea "Diabetis Hypertension Pneumonia Asthma Tuberculosis HIV/AIDS"
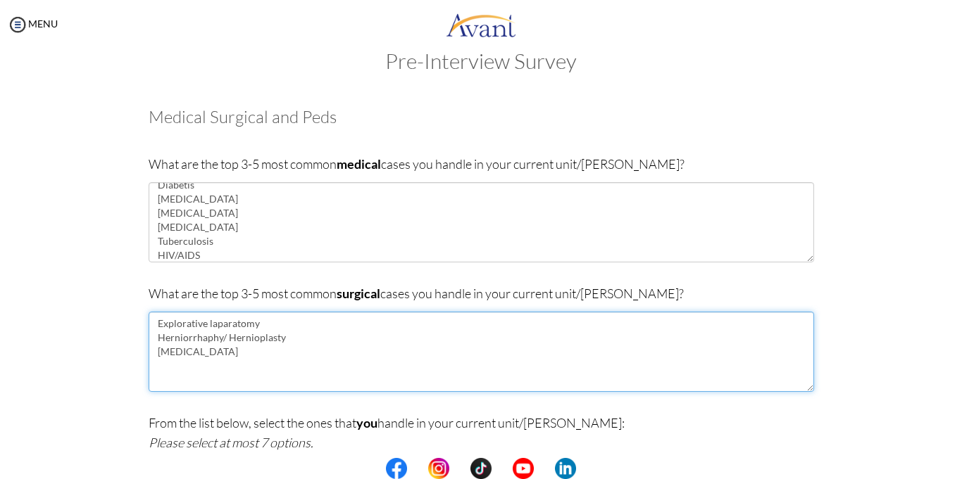
click at [235, 357] on textarea "Explorative laparatomy Herniorrhaphy/ Hernioplasty Thyroidectomy" at bounding box center [481, 352] width 665 height 80
click at [291, 339] on textarea "Explorative laparatomy Herniorrhaphy/ Hernioplasty Thyroidectomy Fundoplication…" at bounding box center [481, 352] width 665 height 80
click at [327, 343] on textarea "Explorative laparatomy Herniorrhaphy/ Hernioplasty Thyroidectomy Fundoplication…" at bounding box center [481, 352] width 665 height 80
click at [306, 318] on textarea "Explorative laparatomy Herniorrhaphy/ Hernioplasty Thyroidectomy Fundoplication…" at bounding box center [481, 352] width 665 height 80
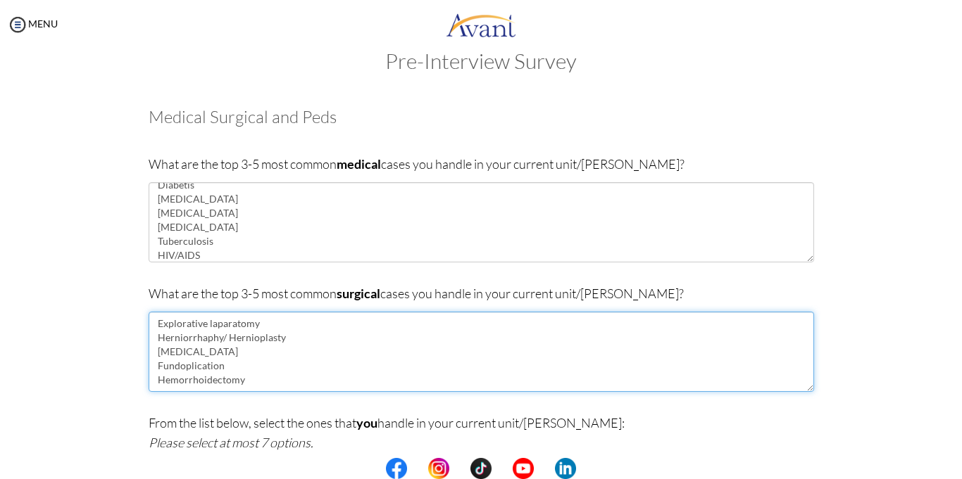
click at [251, 375] on textarea "Explorative laparatomy Herniorrhaphy/ Hernioplasty Thyroidectomy Fundoplication…" at bounding box center [481, 352] width 665 height 80
click at [231, 363] on textarea "Explorative laparatomy Herniorrhaphy/ Hernioplasty Thyroidectomy Fundoplication…" at bounding box center [481, 352] width 665 height 80
type textarea "Explorative laparatomy Herniorrhaphy/ Hernioplasty Thyroidectomy Fundoplication…"
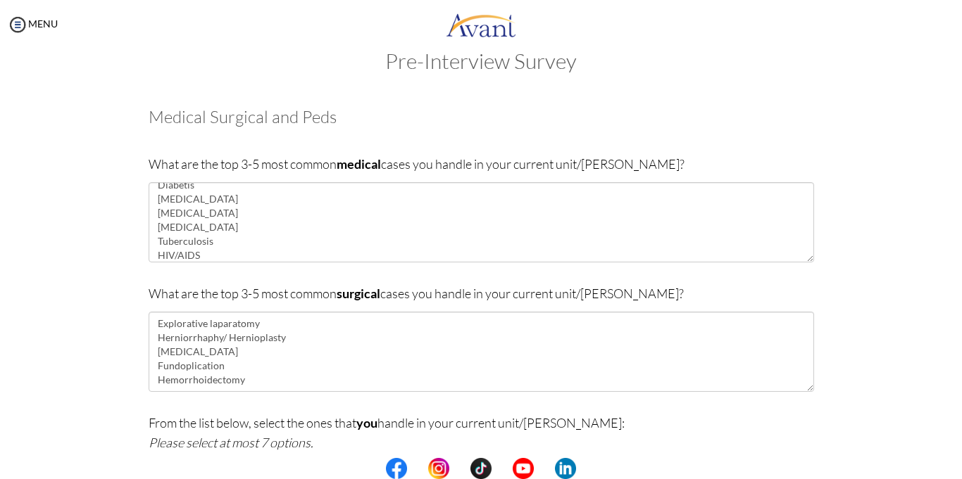
click at [615, 429] on p "From the list below, select the ones that you handle in your current unit/ward:…" at bounding box center [481, 432] width 665 height 39
click at [710, 434] on p "From the list below, select the ones that you handle in your current unit/ward:…" at bounding box center [481, 432] width 665 height 39
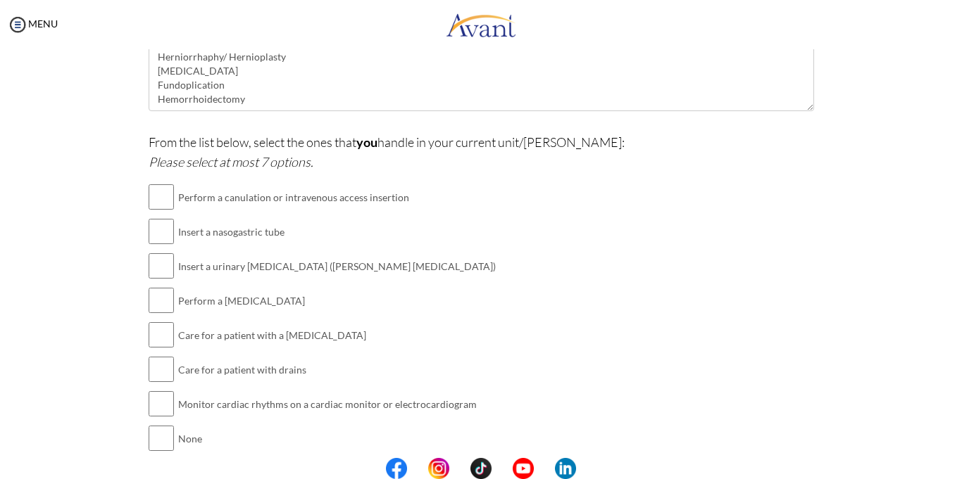
scroll to position [310, 0]
click at [160, 194] on input "checkbox" at bounding box center [161, 196] width 25 height 28
checkbox input "true"
click at [163, 229] on input "checkbox" at bounding box center [161, 231] width 25 height 28
checkbox input "true"
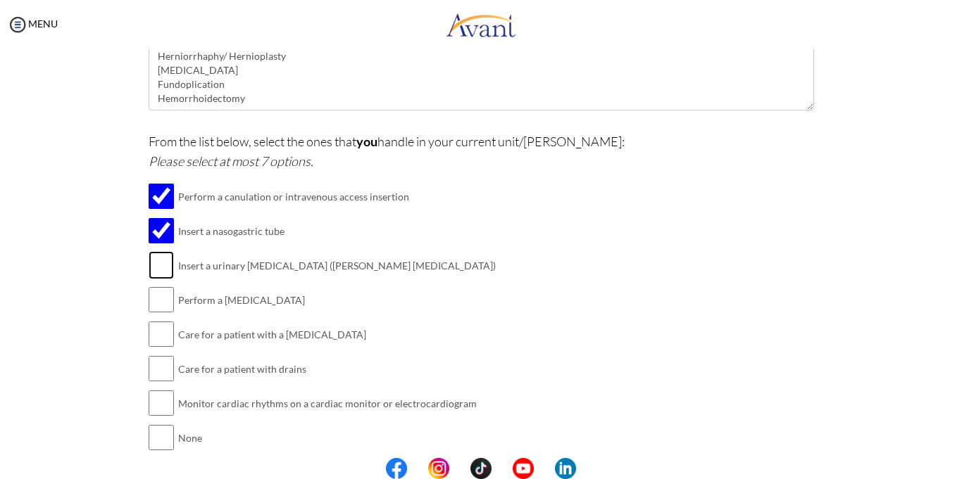
click at [162, 265] on input "checkbox" at bounding box center [161, 265] width 25 height 28
checkbox input "true"
click at [163, 303] on input "checkbox" at bounding box center [161, 300] width 25 height 28
checkbox input "true"
click at [164, 335] on input "checkbox" at bounding box center [161, 334] width 25 height 28
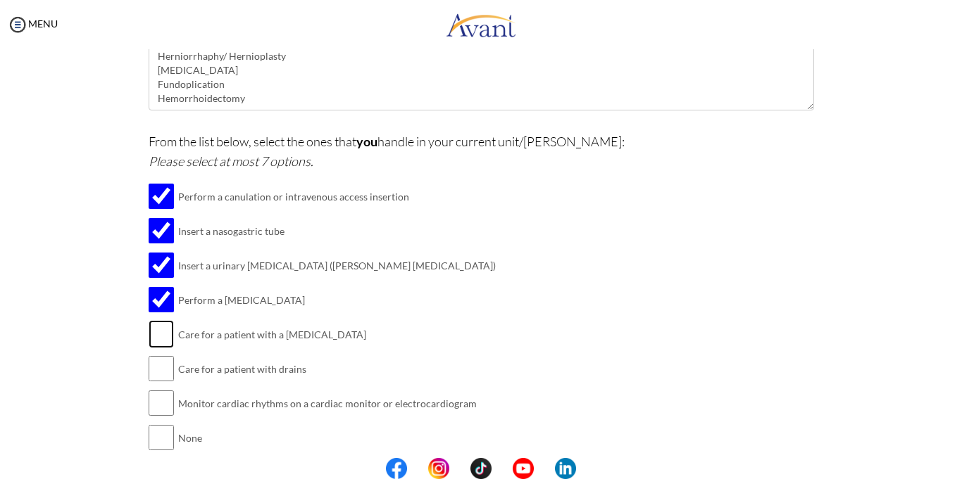
checkbox input "true"
click at [169, 370] on input "checkbox" at bounding box center [161, 369] width 25 height 28
checkbox input "true"
click at [165, 403] on input "checkbox" at bounding box center [161, 403] width 25 height 28
checkbox input "true"
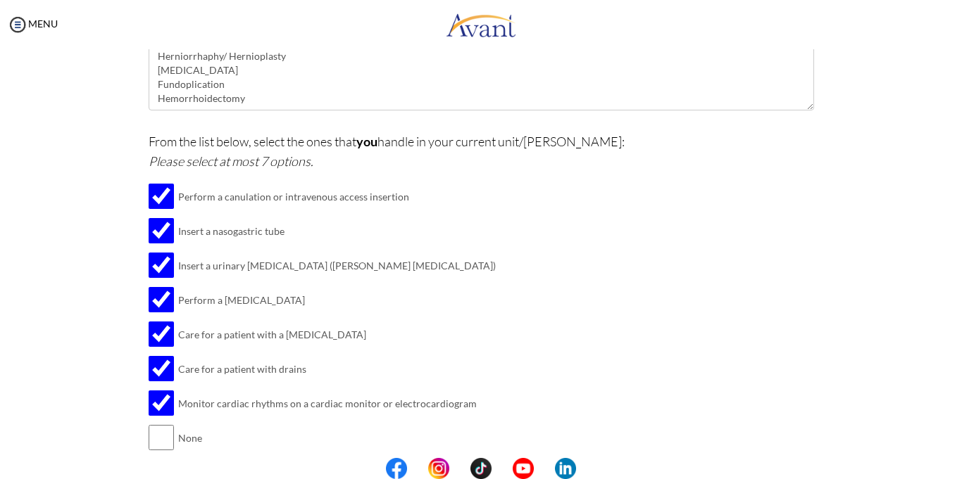
click at [853, 295] on div "Are you currently in school now? Yes No Have you taken the NCLEX-RN exam before…" at bounding box center [481, 155] width 824 height 687
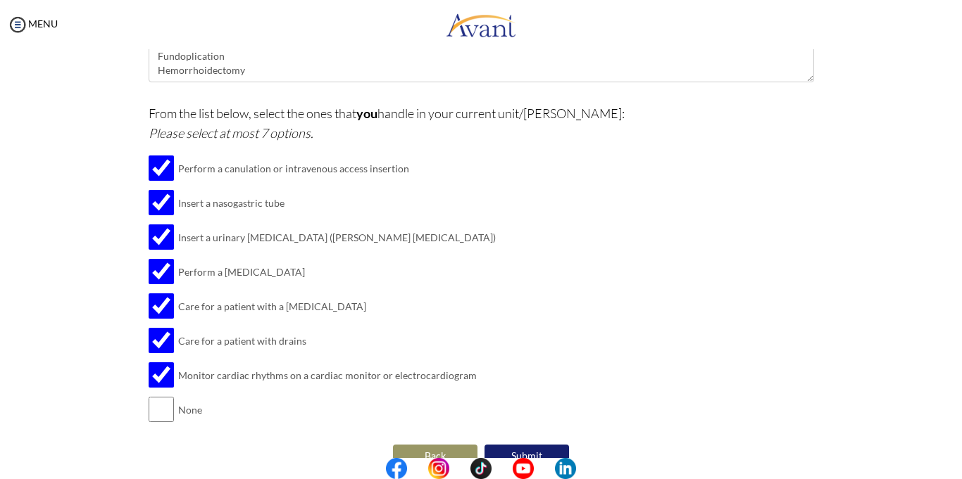
scroll to position [365, 0]
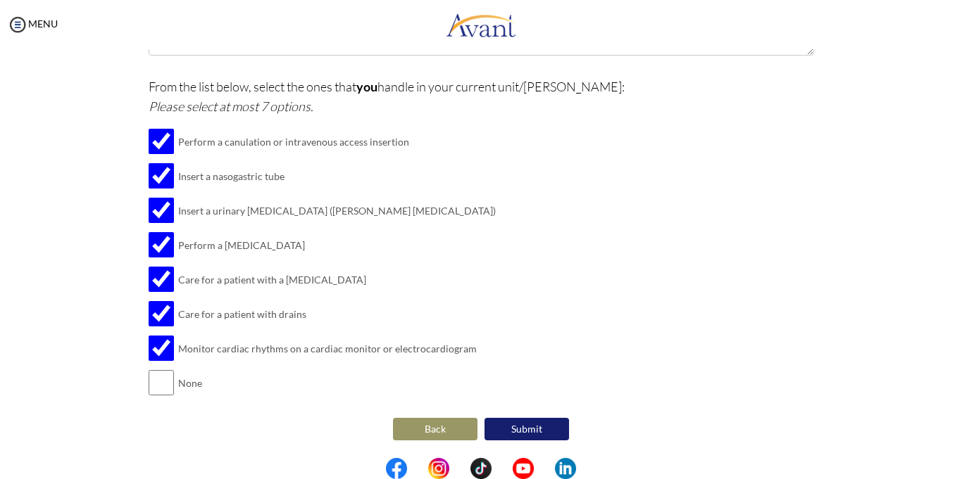
click at [521, 434] on button "Submit" at bounding box center [526, 429] width 84 height 23
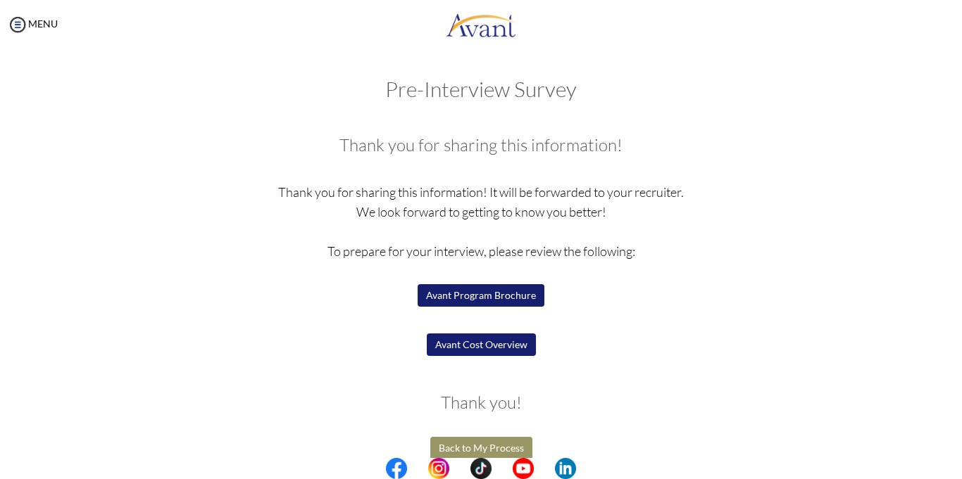
click at [488, 301] on button "Avant Program Brochure" at bounding box center [480, 295] width 127 height 23
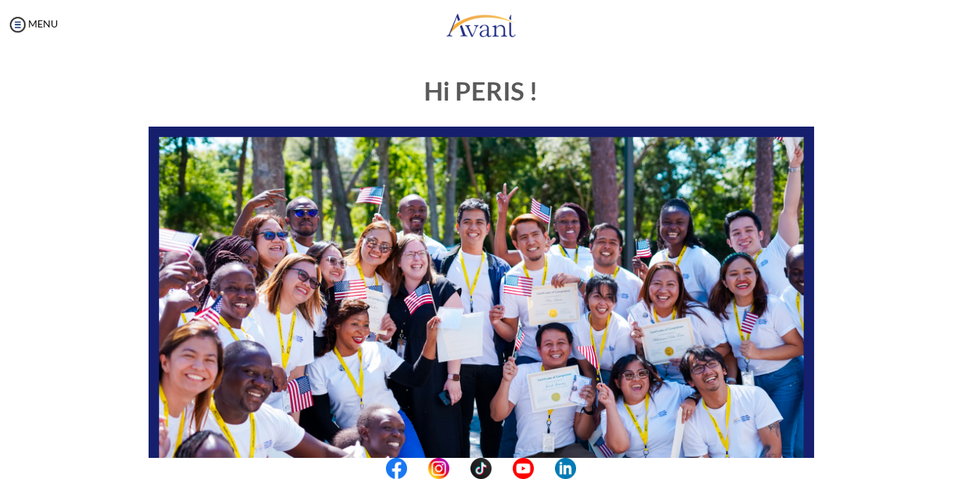
click at [934, 97] on div "Hi PERIS ! START HERE: Avant Video Library My Process My Resources About Avant …" at bounding box center [480, 440] width 933 height 754
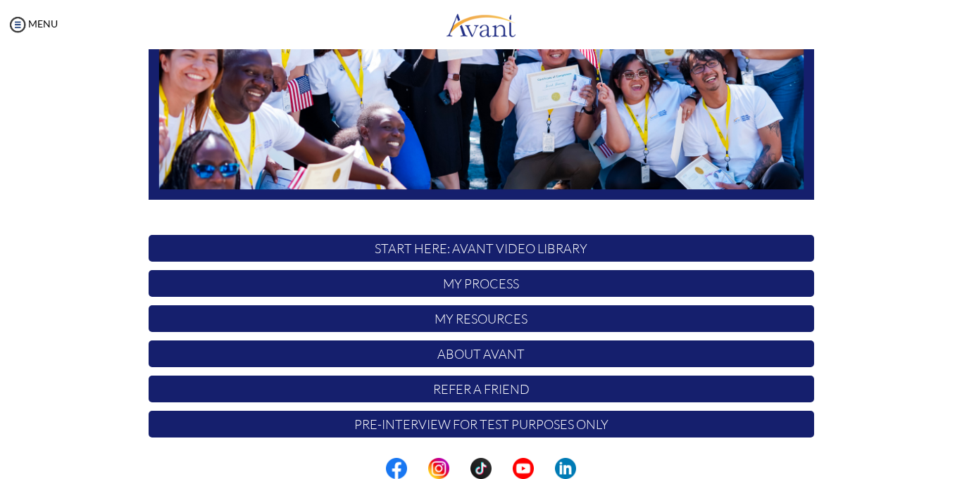
scroll to position [303, 0]
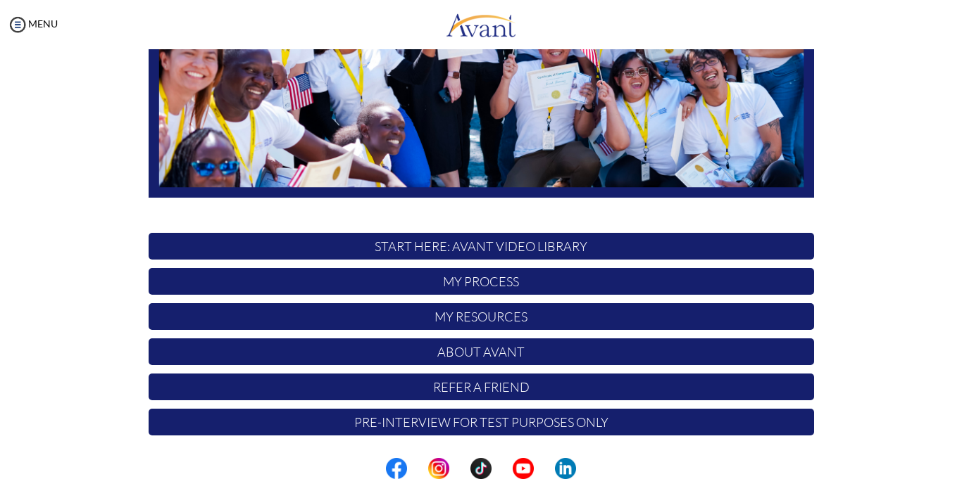
click at [483, 427] on p "Pre-Interview for test purposes only" at bounding box center [481, 422] width 665 height 27
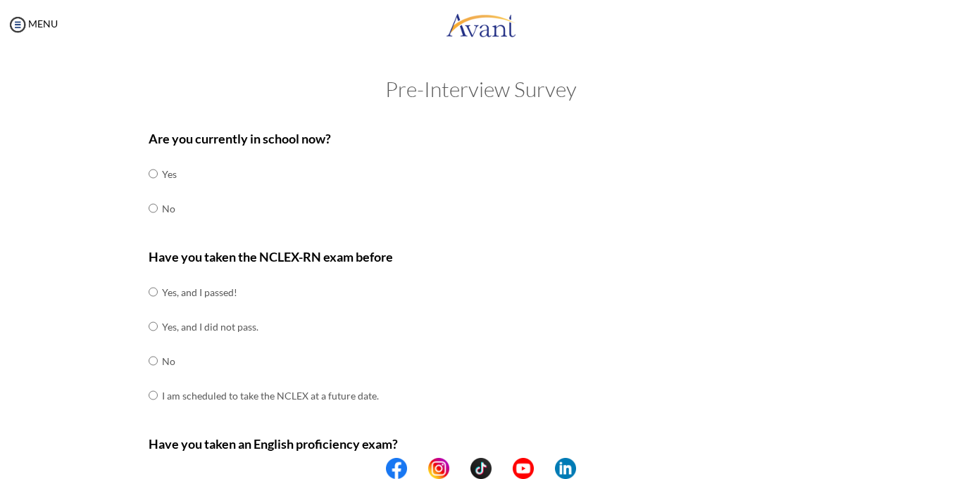
click at [703, 247] on p "Have you taken the NCLEX-RN exam before" at bounding box center [481, 257] width 665 height 20
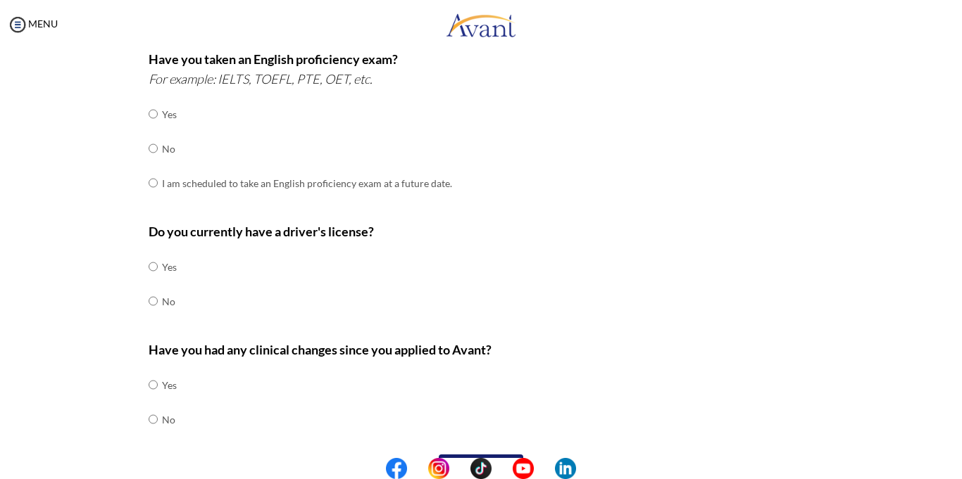
scroll to position [422, 0]
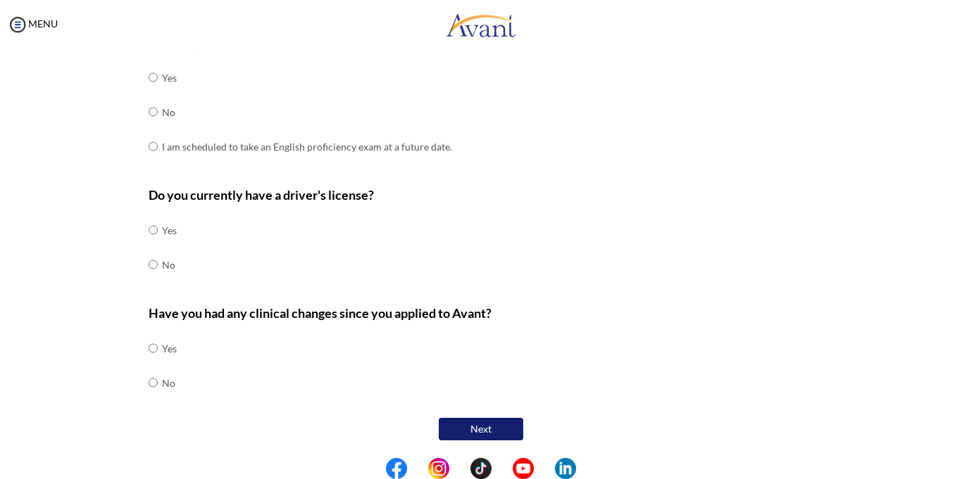
click at [477, 422] on button "Next" at bounding box center [481, 429] width 84 height 23
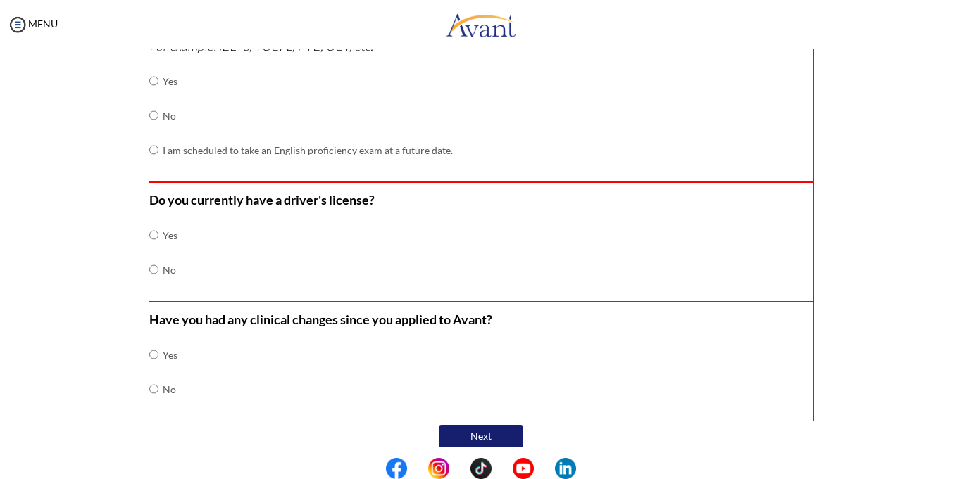
scroll to position [429, 0]
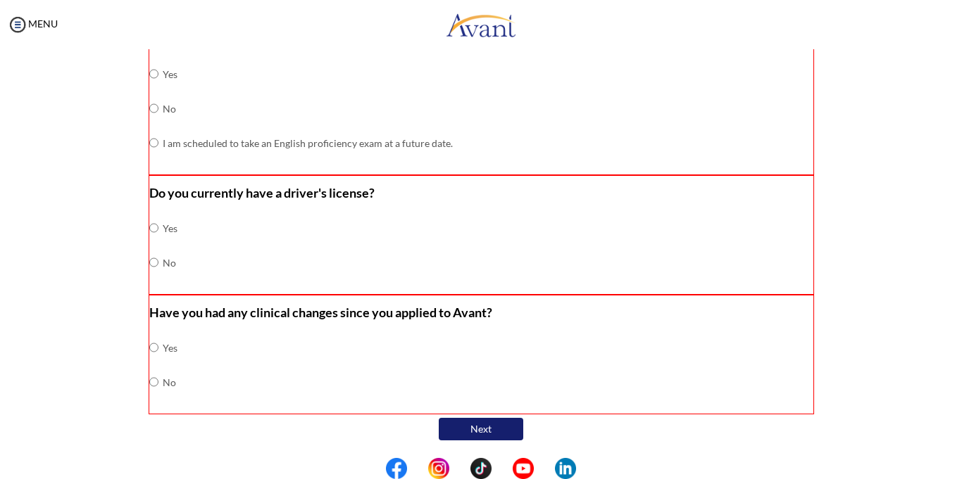
click at [477, 422] on button "Next" at bounding box center [481, 429] width 84 height 23
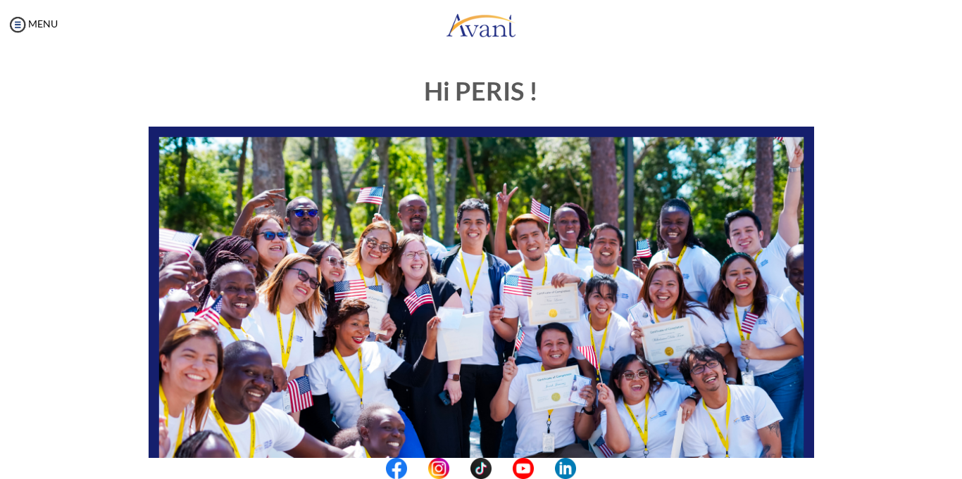
click at [862, 115] on div "Hi PERIS ! START HERE: Avant Video Library My Process My Resources About Avant …" at bounding box center [481, 405] width 824 height 684
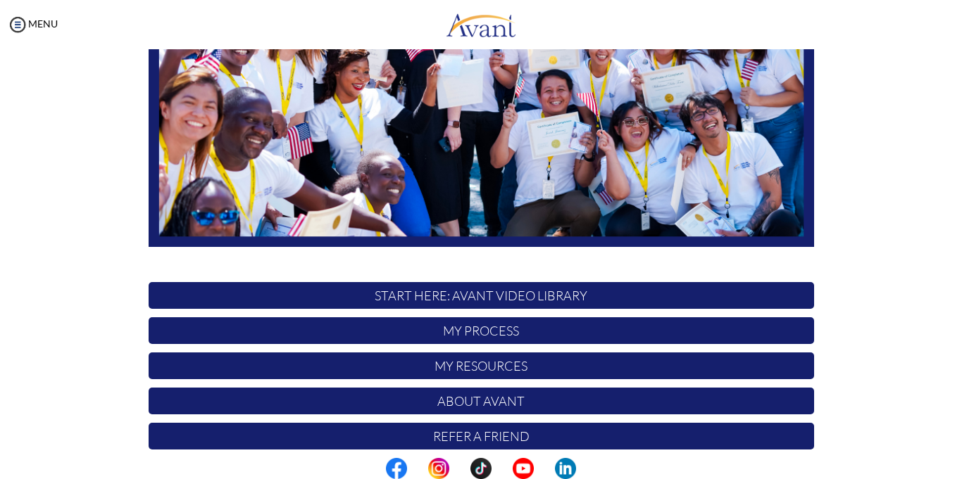
scroll to position [303, 0]
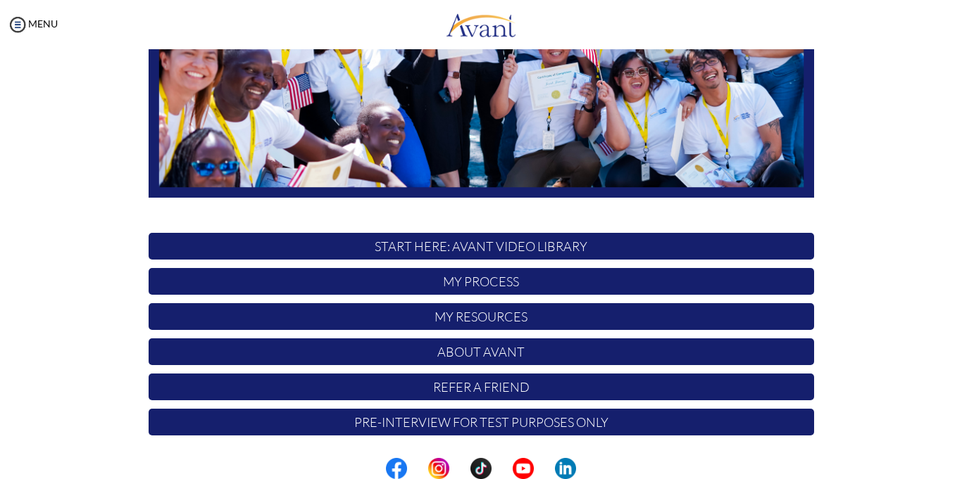
click at [479, 279] on p "My Process" at bounding box center [481, 281] width 665 height 27
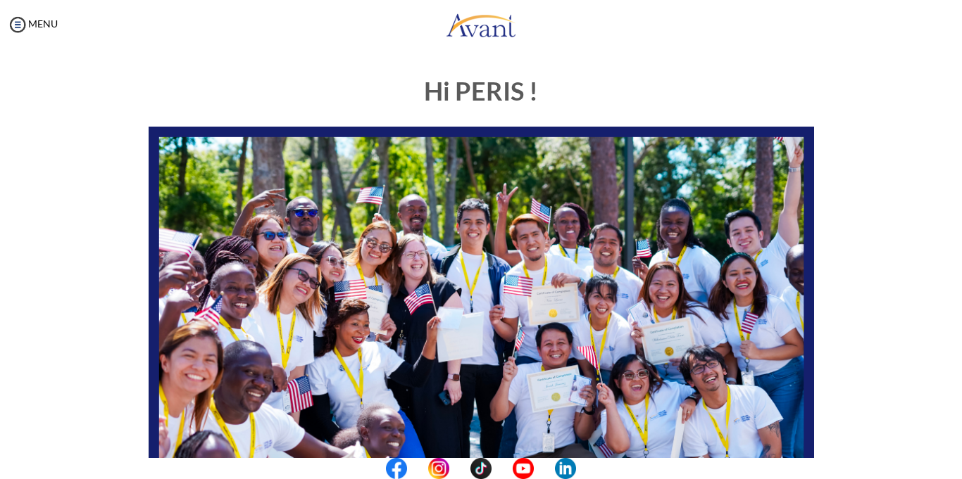
click at [872, 110] on div "Hi PERIS ! START HERE: Avant Video Library My Process My Resources About Avant …" at bounding box center [481, 405] width 824 height 684
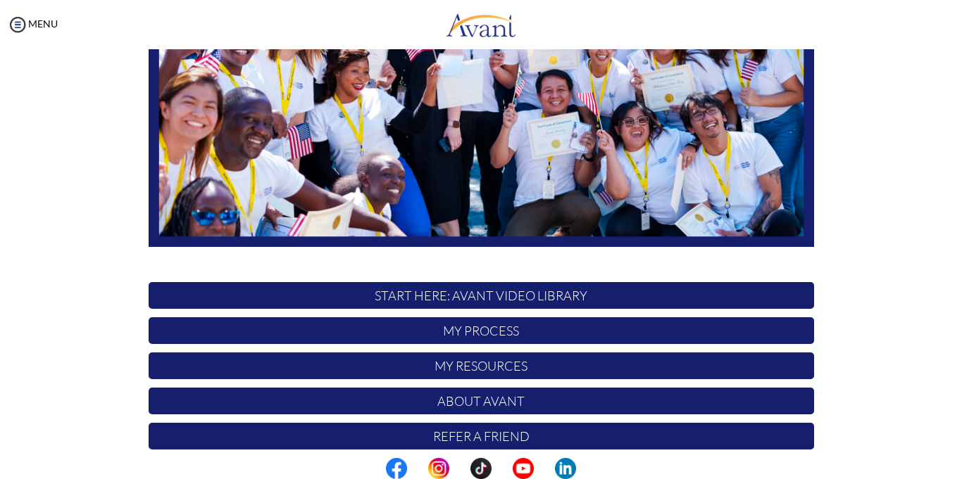
scroll to position [303, 0]
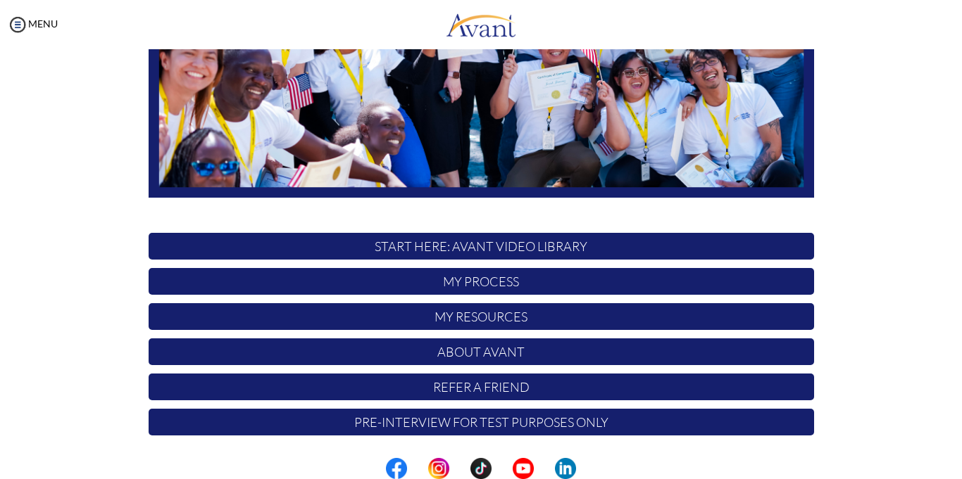
click at [476, 286] on p "My Process" at bounding box center [481, 281] width 665 height 27
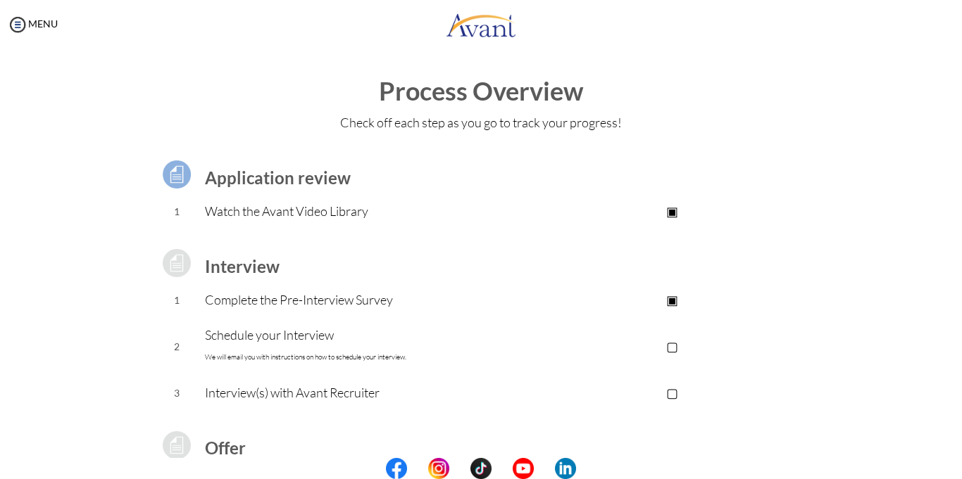
click at [278, 349] on p "Schedule your Interview We will email you with instructions on how to schedule …" at bounding box center [368, 346] width 326 height 42
click at [287, 336] on p "Schedule your Interview We will email you with instructions on how to schedule …" at bounding box center [368, 346] width 326 height 42
click at [672, 346] on p "▢" at bounding box center [672, 346] width 282 height 20
click at [672, 306] on p "▣" at bounding box center [672, 300] width 282 height 20
click at [289, 354] on font "We will email you with instructions on how to schedule your interview." at bounding box center [305, 357] width 201 height 9
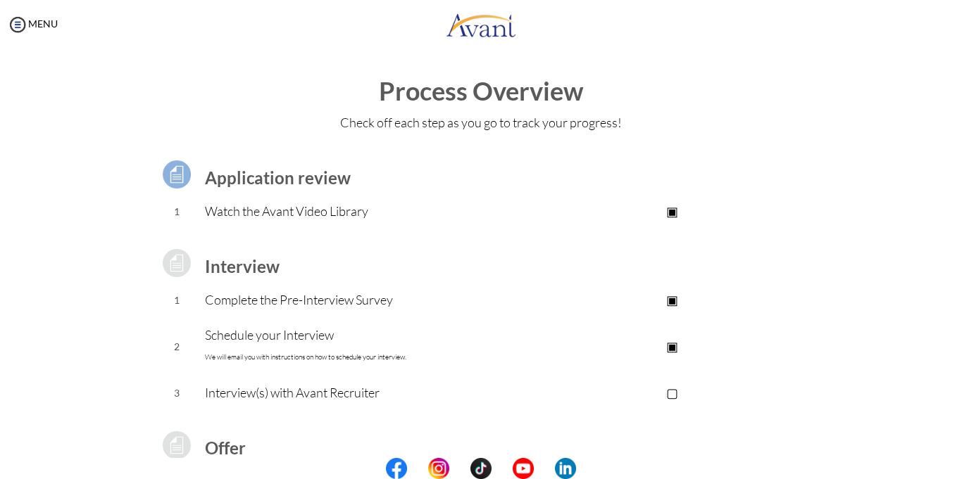
click at [675, 299] on p "▣" at bounding box center [672, 300] width 282 height 20
click at [673, 209] on p "▣" at bounding box center [672, 211] width 282 height 20
click at [675, 345] on p "▣" at bounding box center [672, 346] width 282 height 20
click at [298, 344] on p "Schedule your Interview We will email you with instructions on how to schedule …" at bounding box center [368, 346] width 326 height 42
click at [270, 363] on p "Schedule your Interview We will email you with instructions on how to schedule …" at bounding box center [368, 346] width 326 height 42
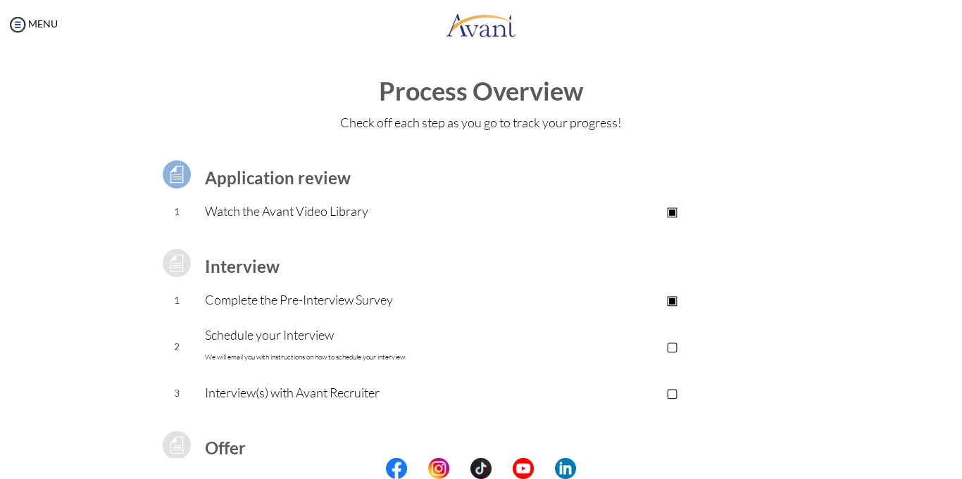
click at [264, 395] on p "Interview(s) with Avant Recruiter" at bounding box center [368, 393] width 326 height 20
click at [829, 262] on div "Application review 1 Watch the Avant Video Library ▣ Avant Video Library Interv…" at bounding box center [481, 373] width 824 height 465
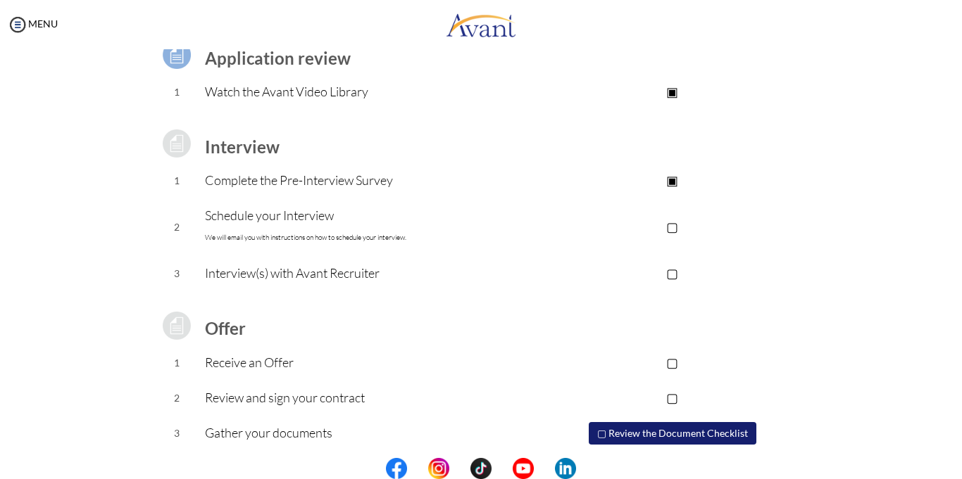
scroll to position [161, 0]
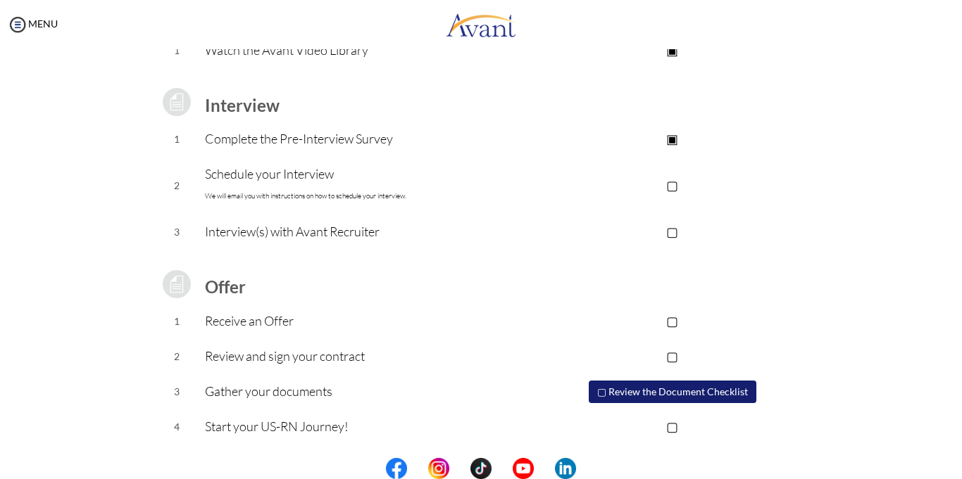
click at [675, 393] on button "▢ Review the Document Checklist" at bounding box center [672, 392] width 168 height 23
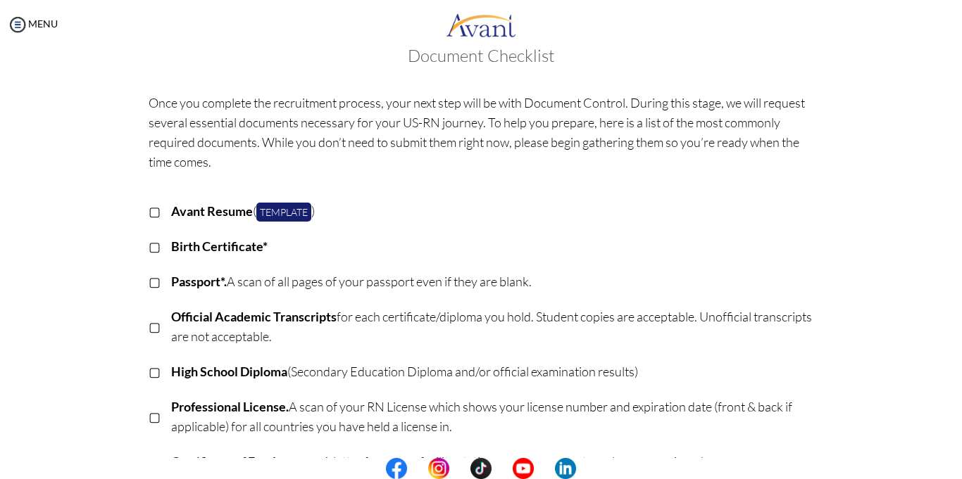
scroll to position [0, 0]
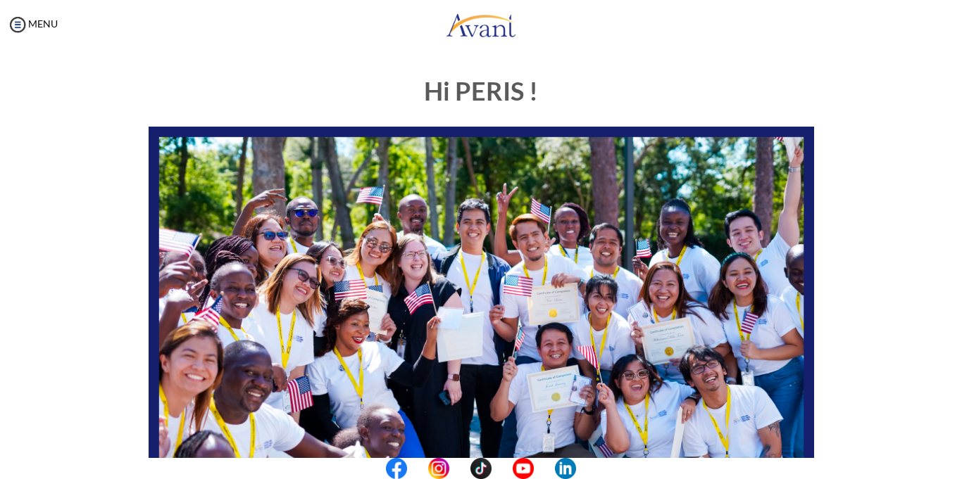
click at [106, 270] on div "Hi PERIS ! START HERE: Avant Video Library My Process My Resources About Avant …" at bounding box center [481, 405] width 824 height 684
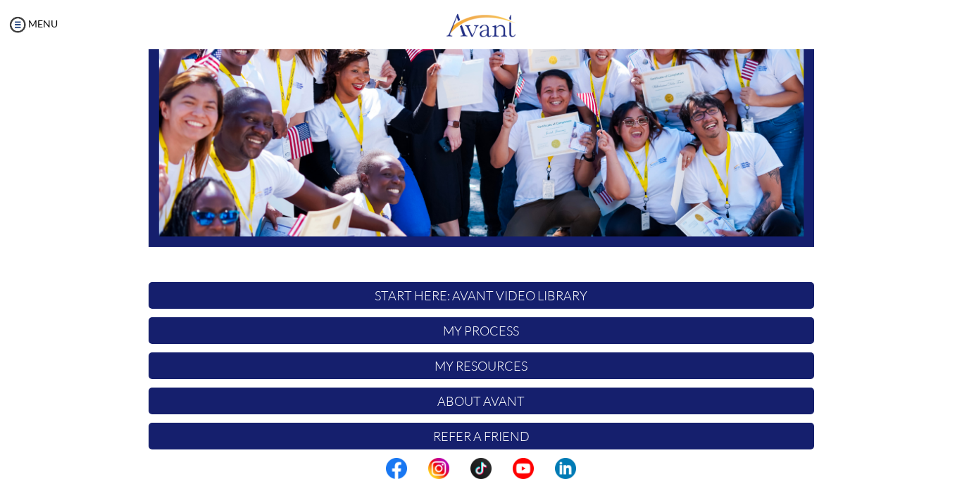
scroll to position [303, 0]
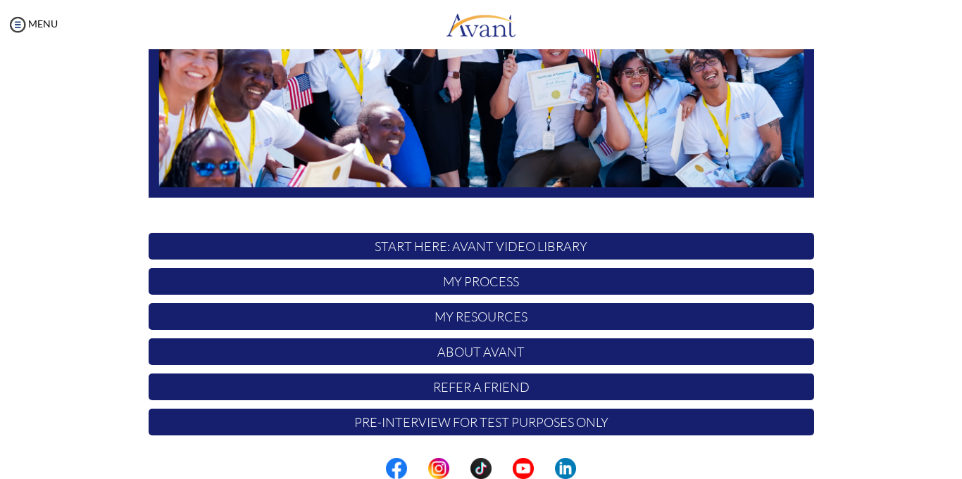
click at [464, 414] on p "Pre-Interview for test purposes only" at bounding box center [481, 422] width 665 height 27
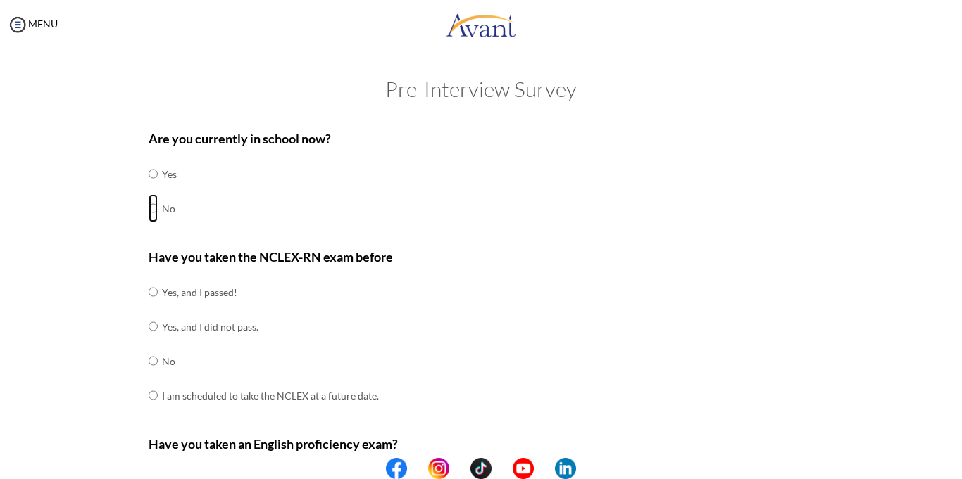
click at [151, 188] on input "radio" at bounding box center [153, 174] width 9 height 28
radio input "true"
click at [152, 306] on input "radio" at bounding box center [153, 292] width 9 height 28
radio input "true"
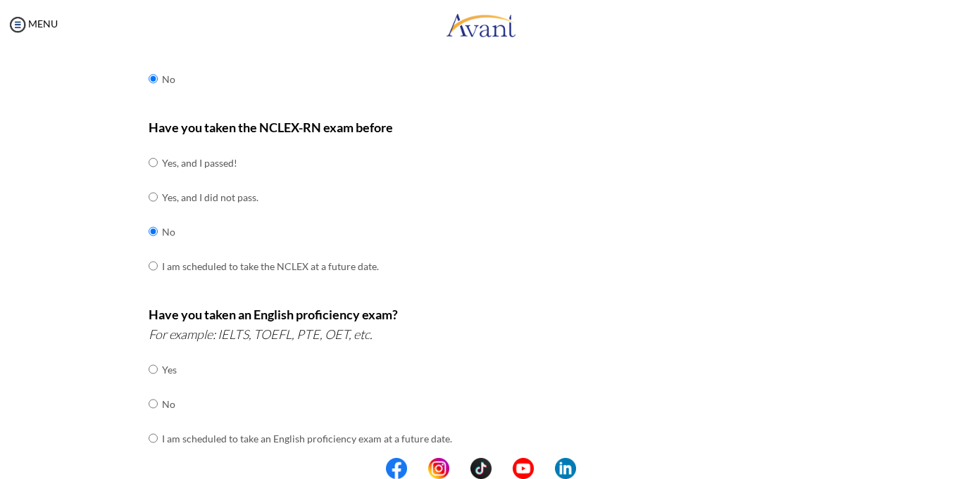
scroll to position [197, 0]
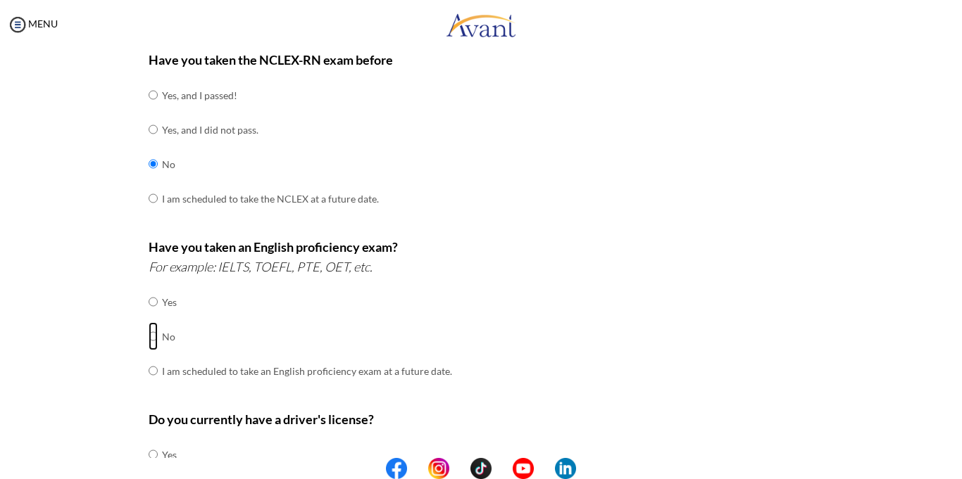
click at [152, 316] on input "radio" at bounding box center [153, 302] width 9 height 28
radio input "true"
click at [106, 377] on div "Are you currently in school now? Yes No Have you taken the NCLEX-RN exam before…" at bounding box center [481, 297] width 824 height 744
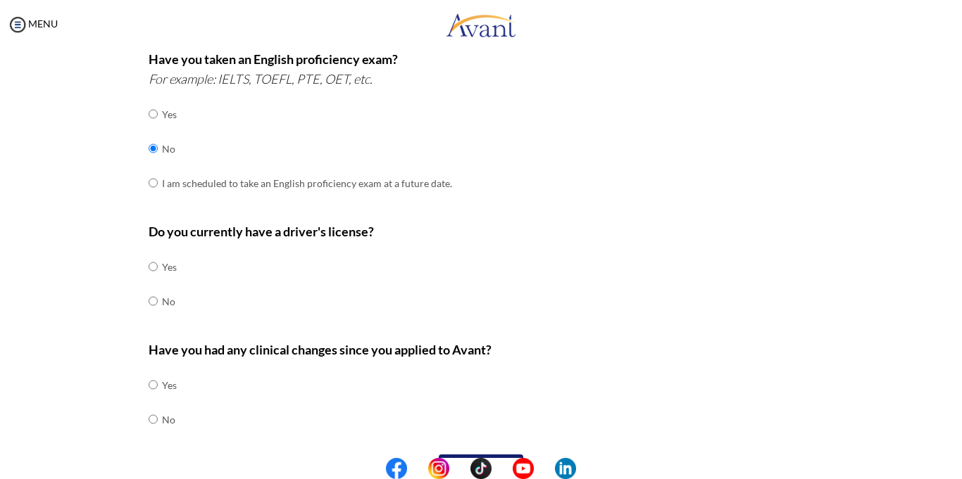
scroll to position [422, 0]
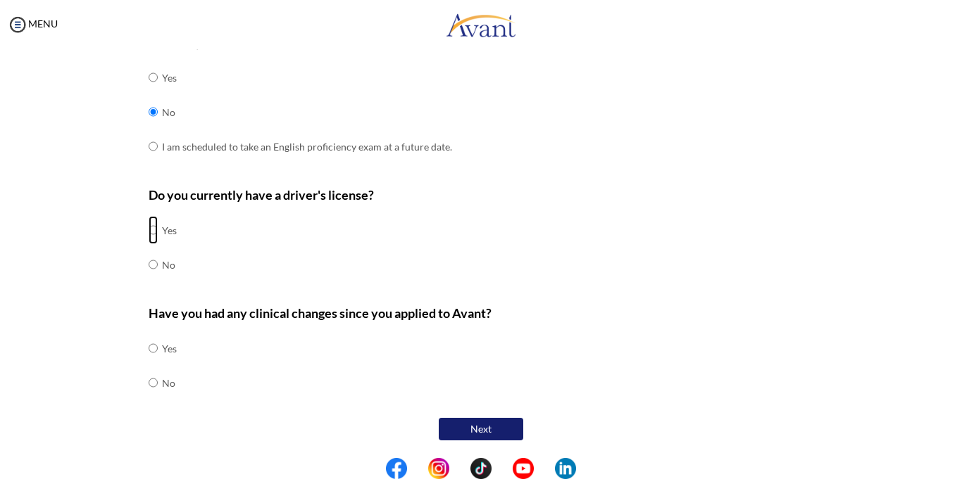
click at [153, 232] on input "radio" at bounding box center [153, 230] width 9 height 28
radio input "true"
click at [152, 363] on input "radio" at bounding box center [153, 348] width 9 height 28
radio input "true"
click at [485, 434] on button "Next" at bounding box center [481, 429] width 84 height 23
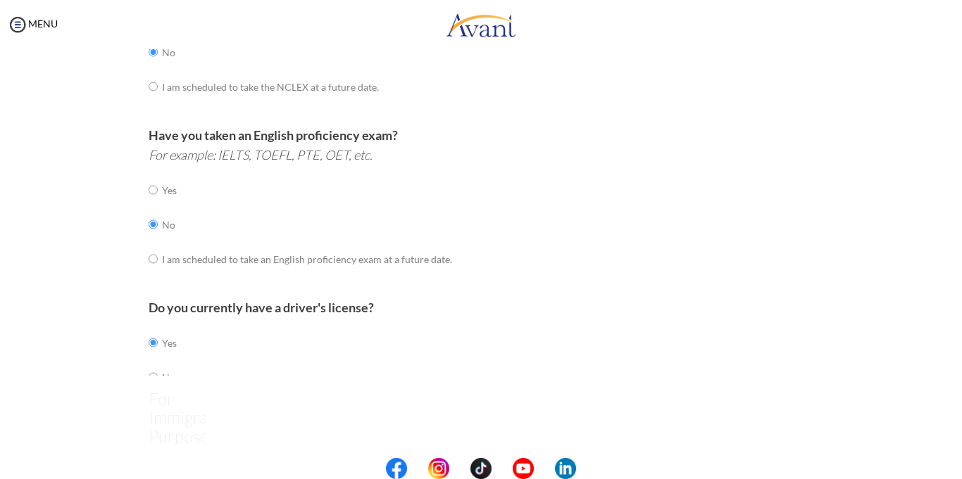
scroll to position [28, 0]
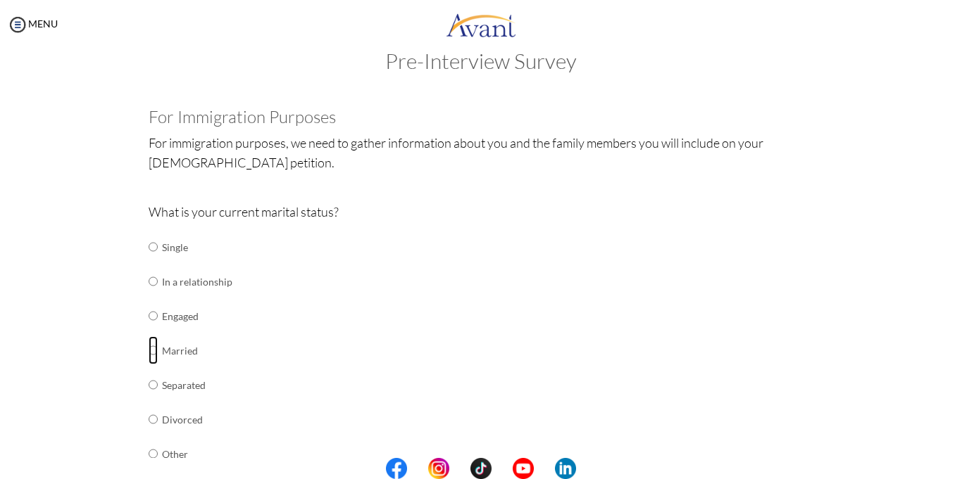
click at [152, 261] on input "radio" at bounding box center [153, 247] width 9 height 28
radio input "true"
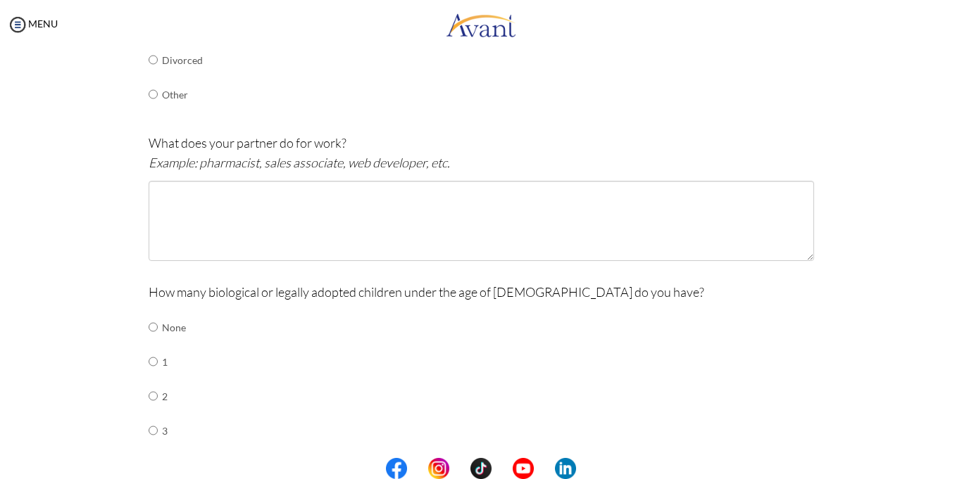
scroll to position [394, 0]
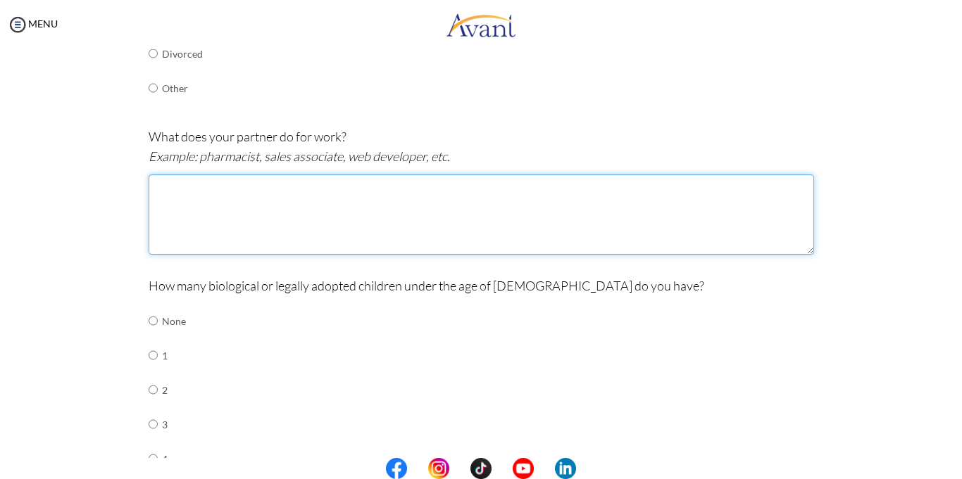
click at [264, 235] on textarea at bounding box center [481, 215] width 665 height 80
type textarea "Works in a microfinance"
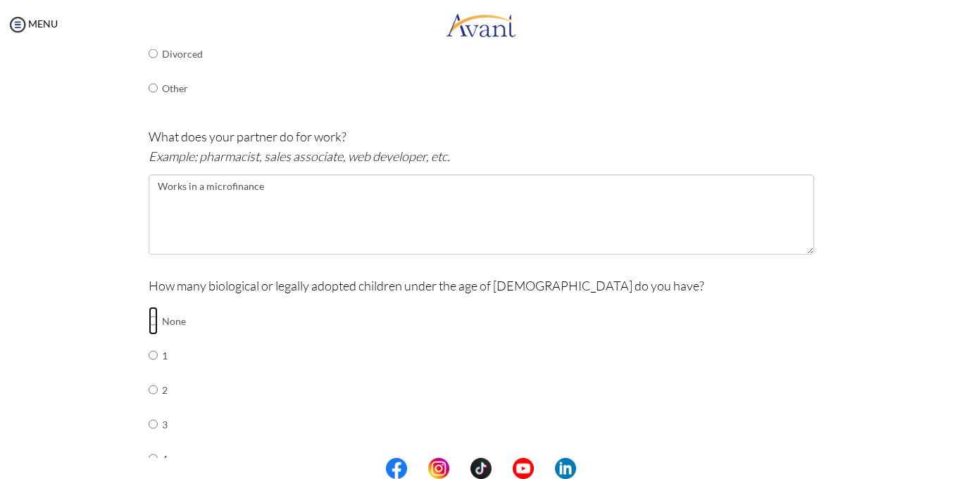
click at [152, 325] on input "radio" at bounding box center [153, 321] width 9 height 28
radio input "true"
click at [99, 323] on div "Are you currently in school now? Yes No Have you taken the NCLEX-RN exam before…" at bounding box center [481, 200] width 824 height 945
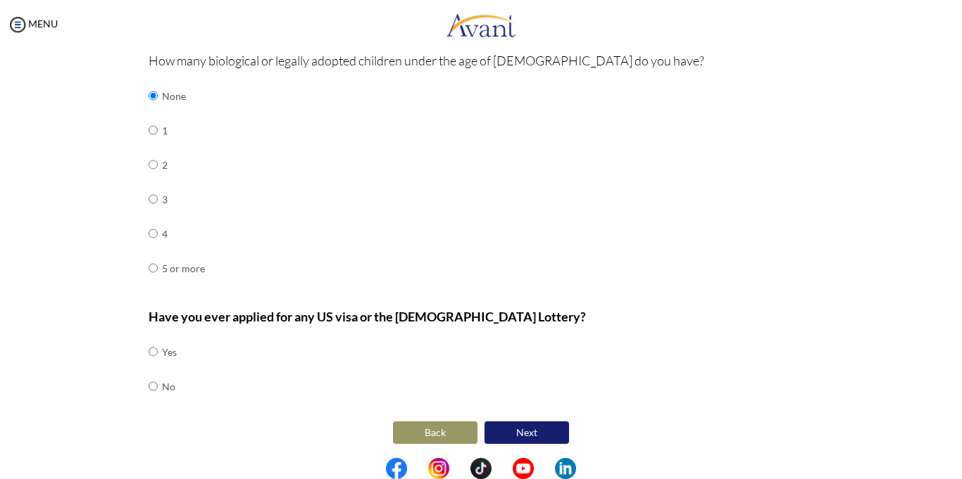
scroll to position [623, 0]
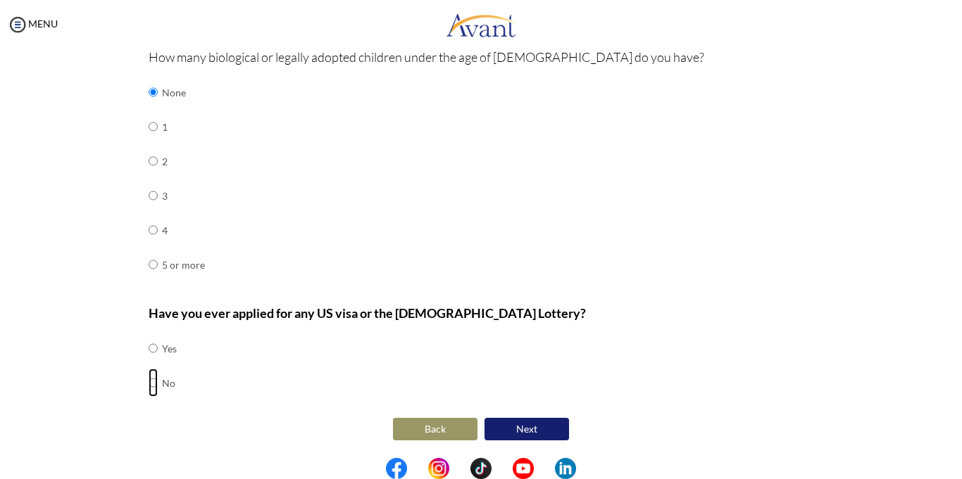
click at [152, 363] on input "radio" at bounding box center [153, 348] width 9 height 28
radio input "true"
click at [526, 427] on button "Next" at bounding box center [526, 429] width 84 height 23
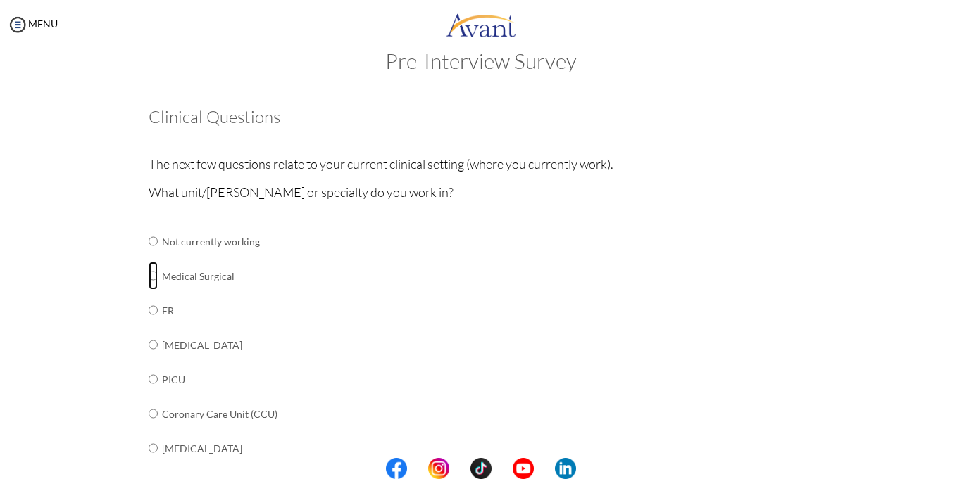
click at [152, 256] on input "radio" at bounding box center [153, 241] width 9 height 28
radio input "true"
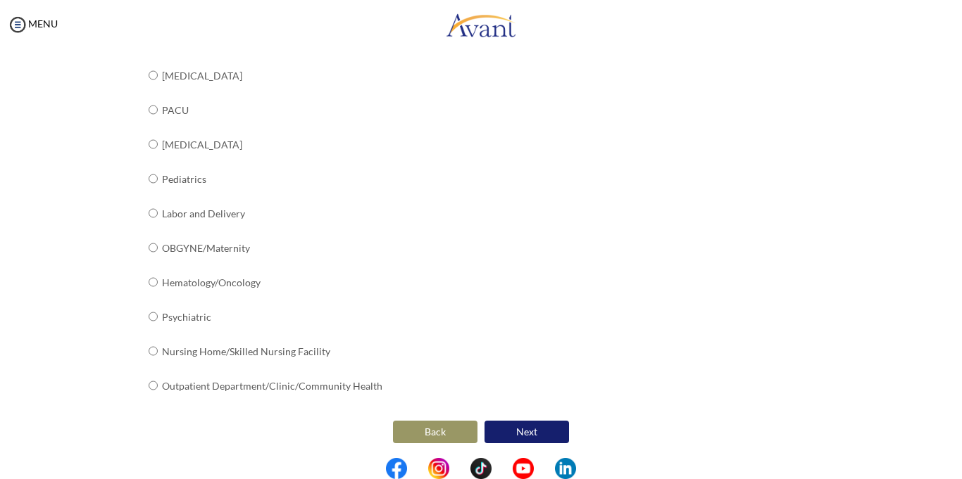
scroll to position [542, 0]
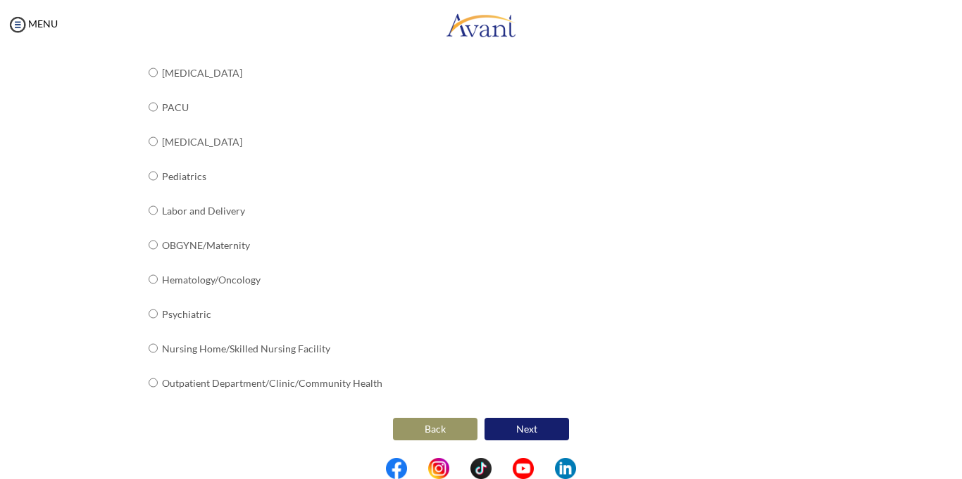
click at [520, 429] on button "Next" at bounding box center [526, 429] width 84 height 23
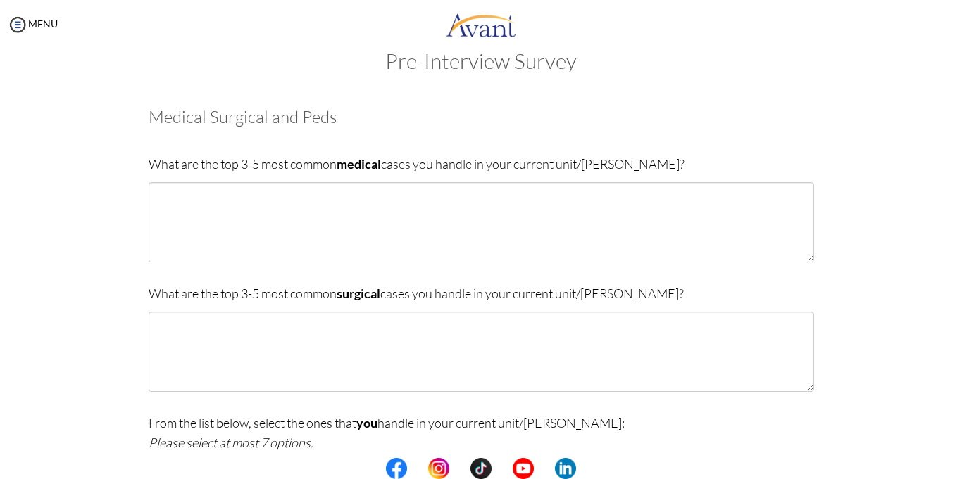
click at [72, 236] on div "Are you currently in school now? Yes No Have you taken the NCLEX-RN exam before…" at bounding box center [481, 437] width 824 height 687
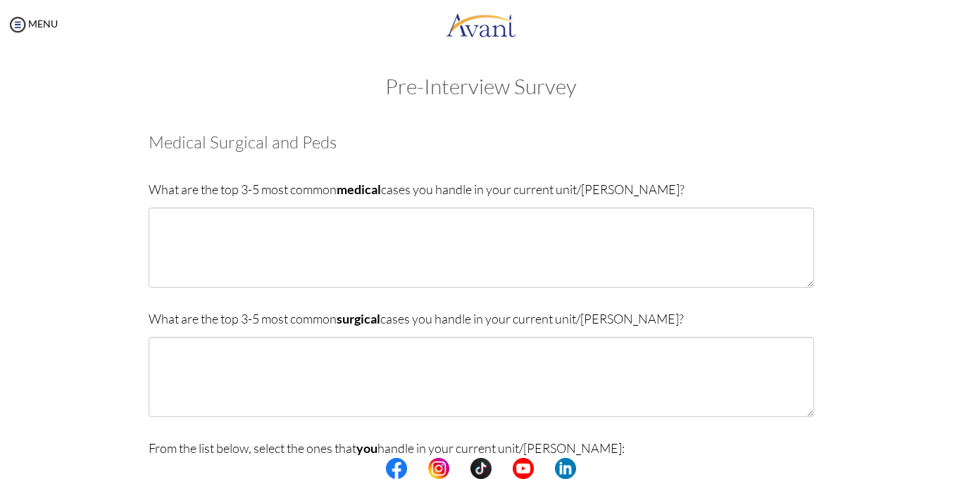
scroll to position [0, 0]
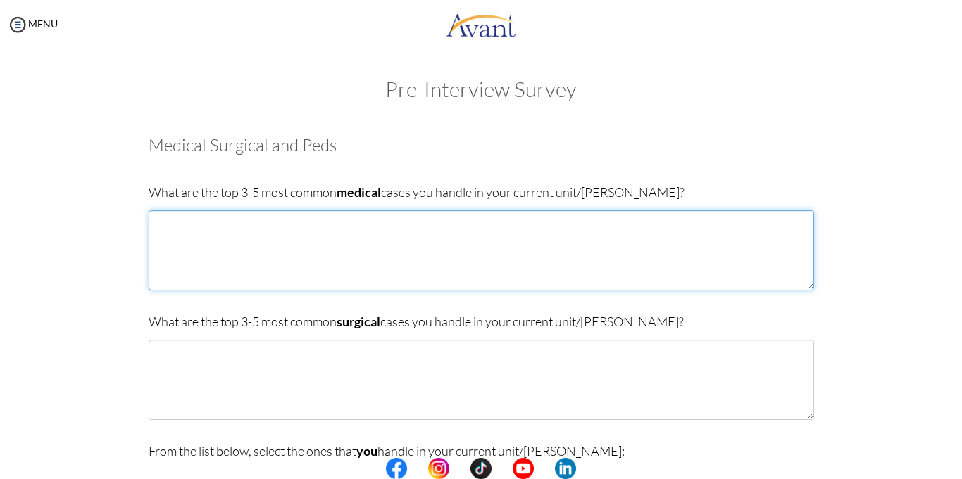
click at [178, 220] on textarea at bounding box center [481, 250] width 665 height 80
type textarea "[MEDICAL_DATA] [MEDICAL_DATA] [MEDICAL_DATA] [MEDICAL_DATA] [MEDICAL_DATA]"
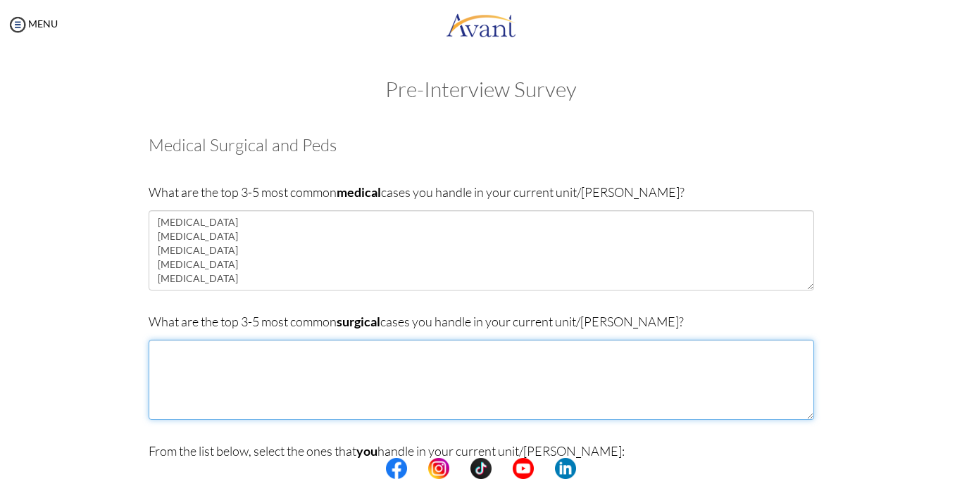
click at [186, 363] on textarea at bounding box center [481, 380] width 665 height 80
type textarea "T"
click at [154, 355] on textarea "Hysterectomy" at bounding box center [481, 380] width 665 height 80
click at [177, 349] on textarea "Hysterectomy" at bounding box center [481, 380] width 665 height 80
click at [163, 395] on textarea "Hernia repair Thyroidectomy Appendicectomy hemorrhoidectomy Hysterectomy" at bounding box center [481, 380] width 665 height 80
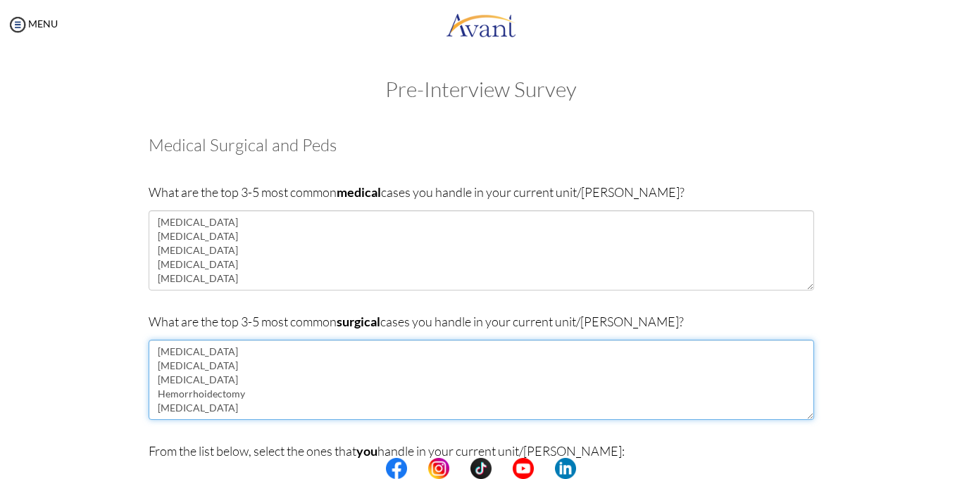
click at [301, 391] on textarea "[MEDICAL_DATA] [MEDICAL_DATA] [MEDICAL_DATA] Hemorrhoidectomy [MEDICAL_DATA]" at bounding box center [481, 380] width 665 height 80
type textarea "[MEDICAL_DATA] [MEDICAL_DATA] [MEDICAL_DATA] Hemorrhoidectomy [MEDICAL_DATA]"
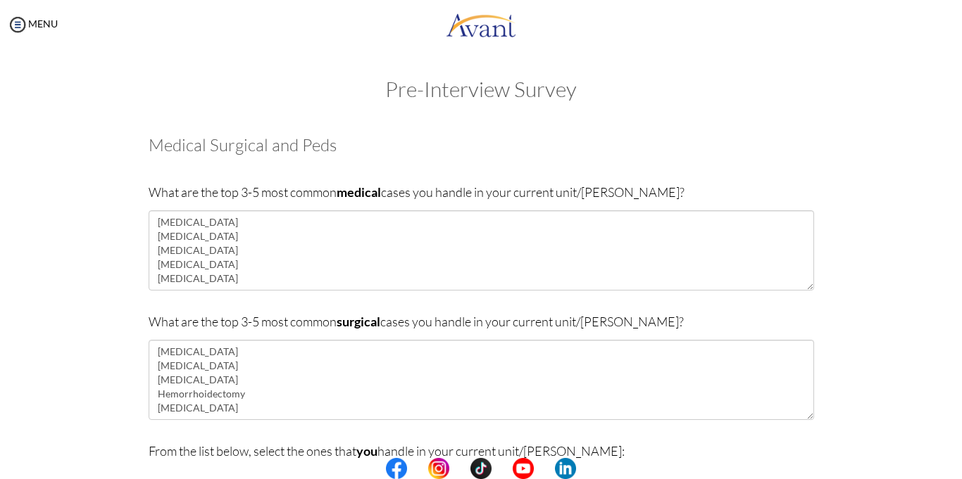
click at [909, 345] on div "Pre-Interview Survey Are you currently in school now? Yes No Have you taken the…" at bounding box center [480, 478] width 933 height 802
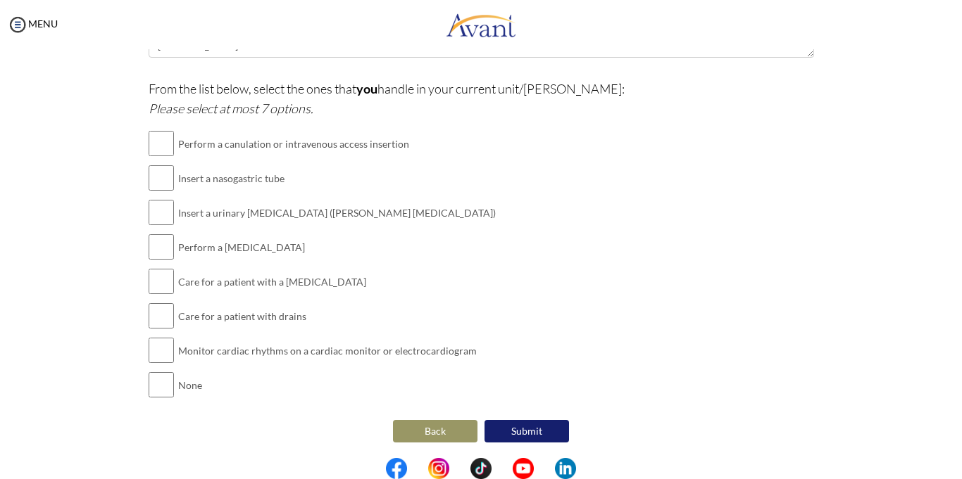
scroll to position [365, 0]
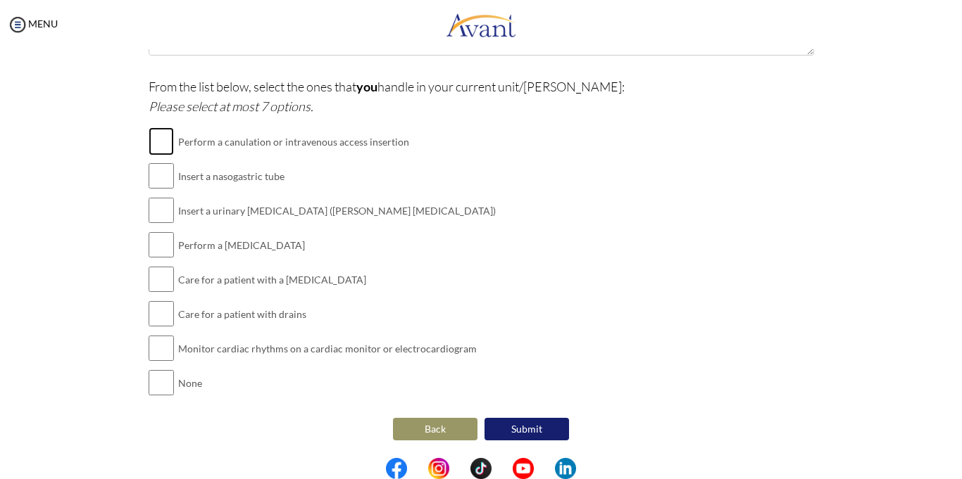
click at [166, 149] on input "checkbox" at bounding box center [161, 141] width 25 height 28
checkbox input "true"
click at [164, 171] on input "checkbox" at bounding box center [161, 176] width 25 height 28
checkbox input "true"
click at [164, 205] on input "checkbox" at bounding box center [161, 210] width 25 height 28
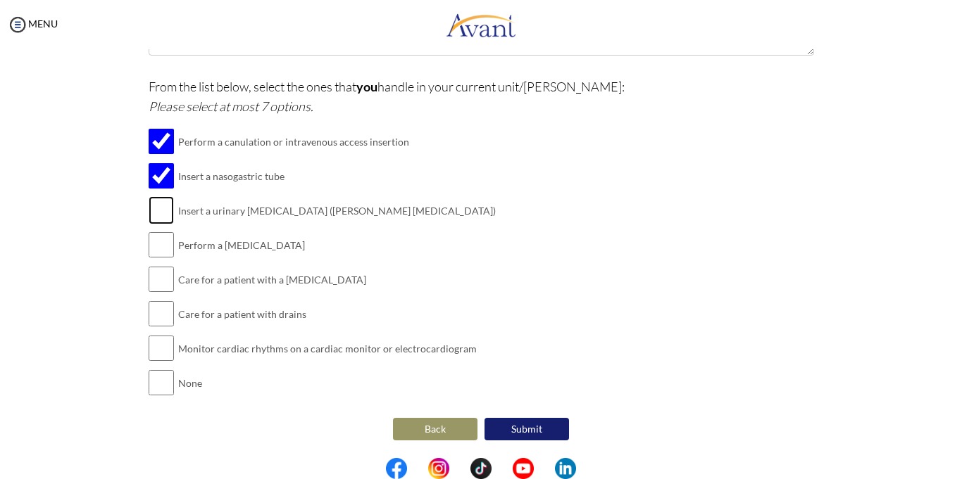
checkbox input "true"
click at [172, 244] on input "checkbox" at bounding box center [161, 245] width 25 height 28
checkbox input "true"
click at [179, 290] on td "Care for a patient with a [MEDICAL_DATA]" at bounding box center [336, 280] width 317 height 34
click at [168, 282] on input "checkbox" at bounding box center [161, 279] width 25 height 28
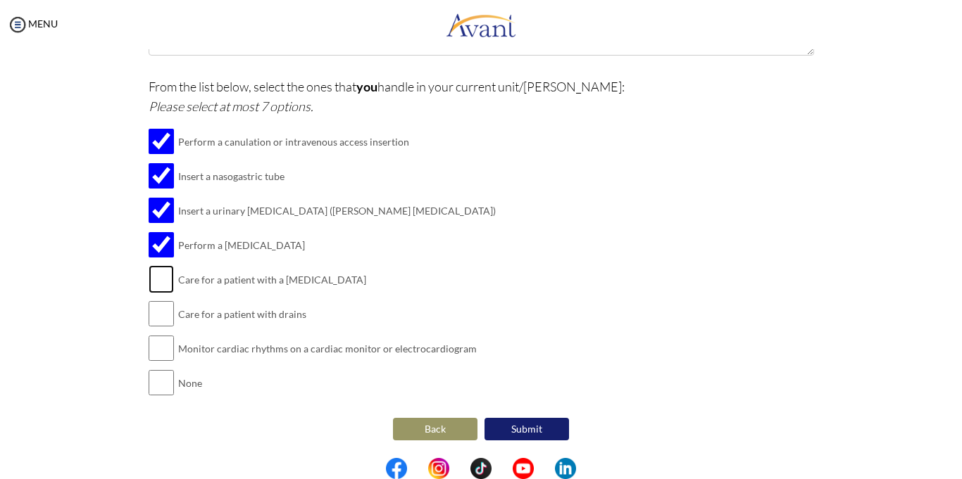
checkbox input "true"
click at [168, 316] on input "checkbox" at bounding box center [161, 314] width 25 height 28
checkbox input "true"
click at [168, 346] on input "checkbox" at bounding box center [161, 348] width 25 height 28
checkbox input "true"
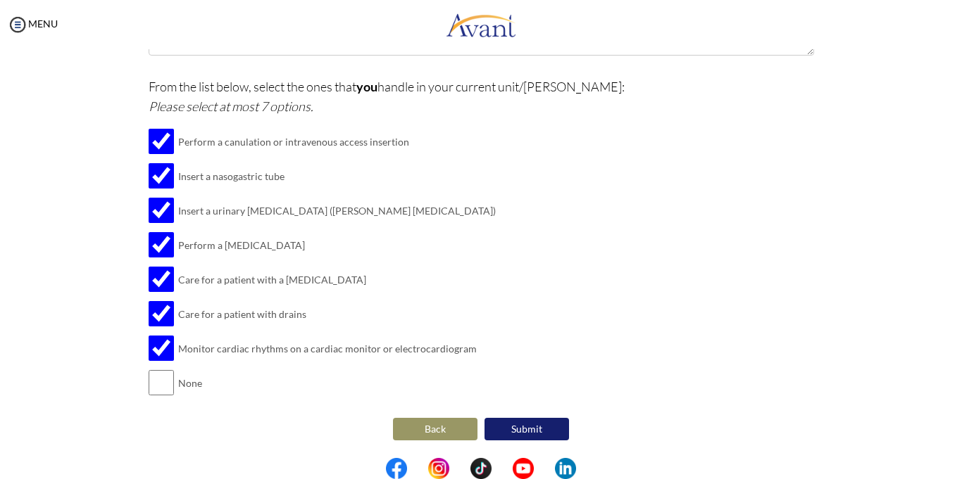
click at [517, 428] on button "Submit" at bounding box center [526, 429] width 84 height 23
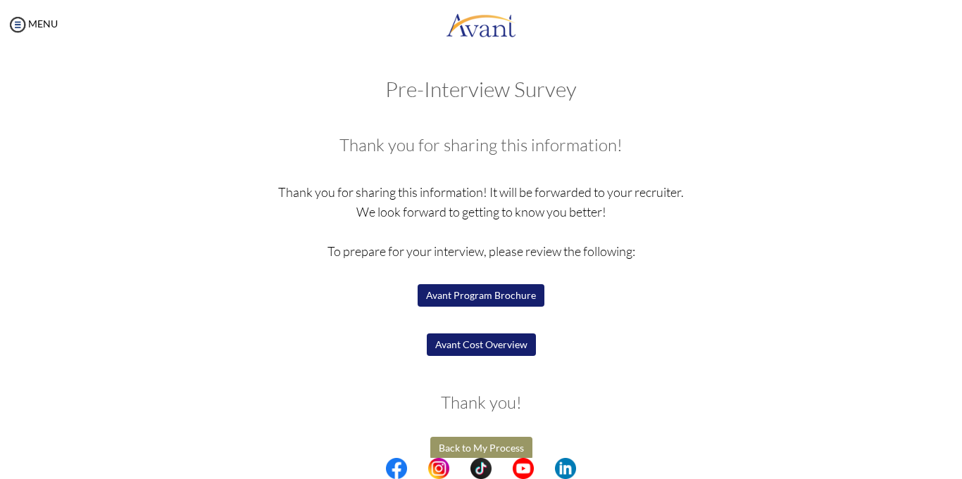
click at [471, 346] on button "Avant Cost Overview" at bounding box center [481, 345] width 109 height 23
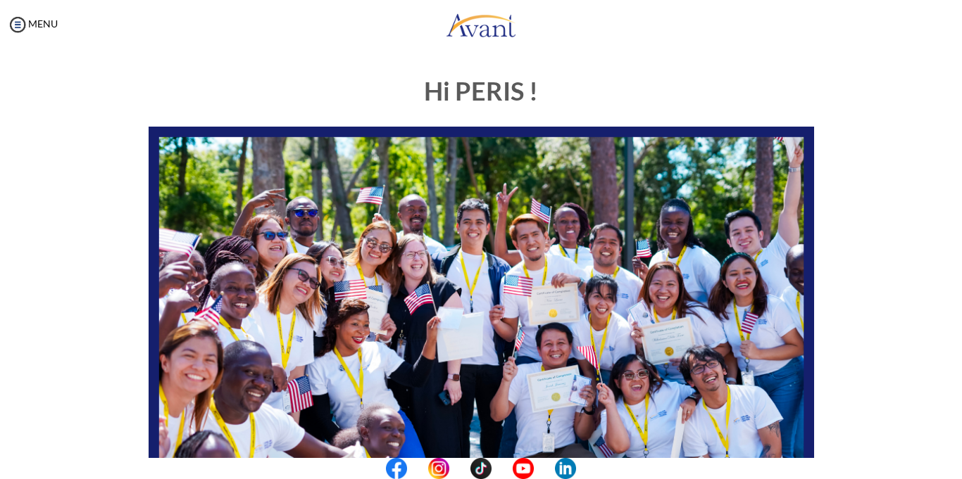
click at [848, 387] on div "Hi PERIS ! START HERE: Avant Video Library My Process My Resources About Avant …" at bounding box center [481, 405] width 824 height 684
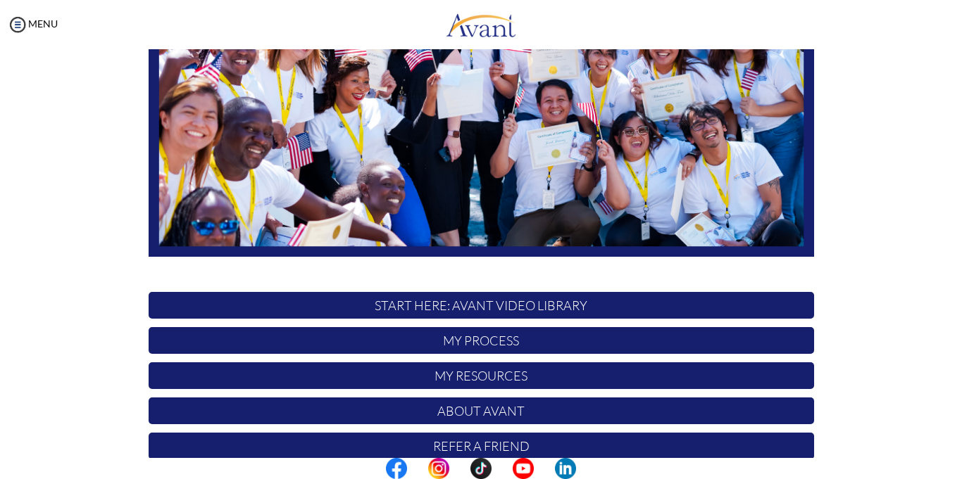
scroll to position [303, 0]
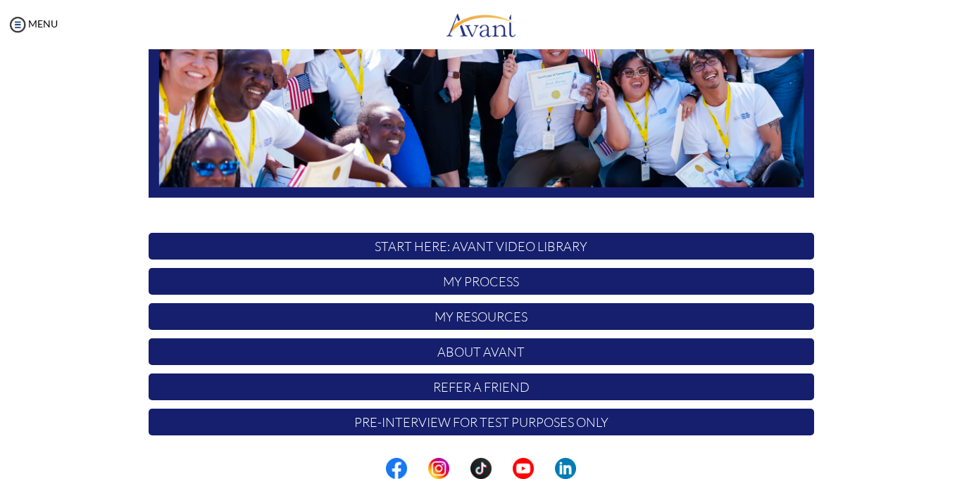
click at [465, 424] on p "Pre-Interview for test purposes only" at bounding box center [481, 422] width 665 height 27
